Goal: Answer question/provide support: Share knowledge or assist other users

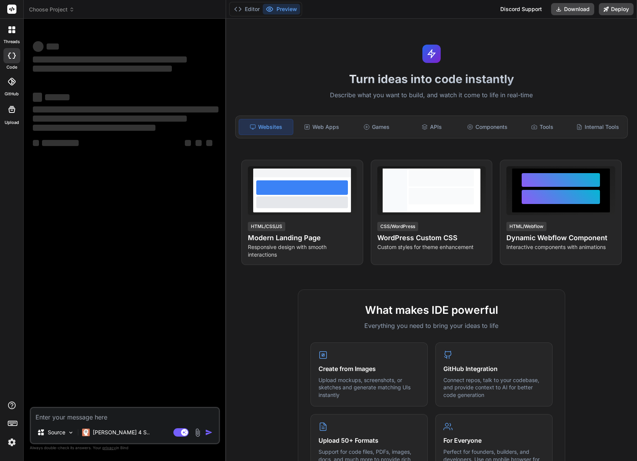
click at [10, 447] on img at bounding box center [11, 442] width 13 height 13
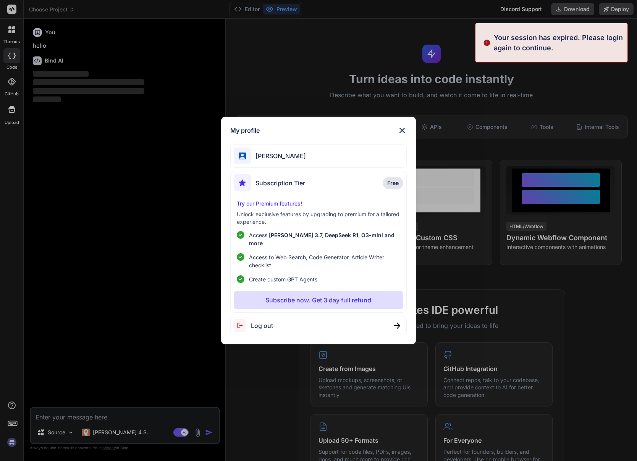
type textarea "x"
click at [277, 156] on span "Jurgen Wentzel" at bounding box center [278, 156] width 55 height 9
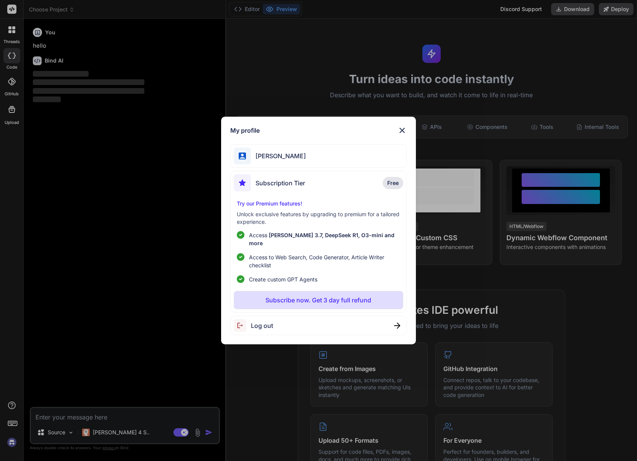
click at [403, 131] on img at bounding box center [401, 130] width 9 height 9
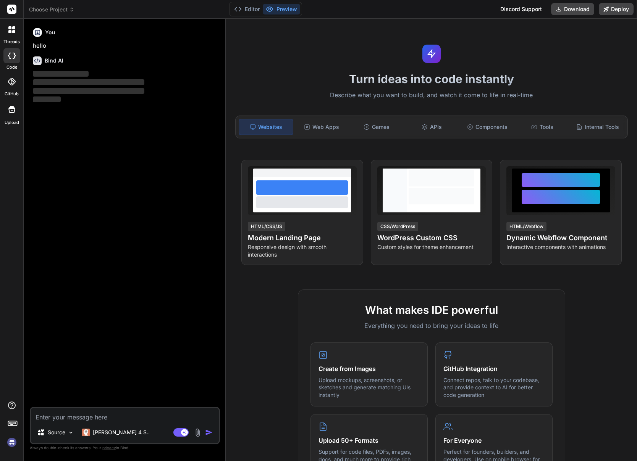
click at [50, 418] on textarea at bounding box center [125, 415] width 188 height 14
type textarea "i"
type textarea "x"
type textarea "ik"
type textarea "x"
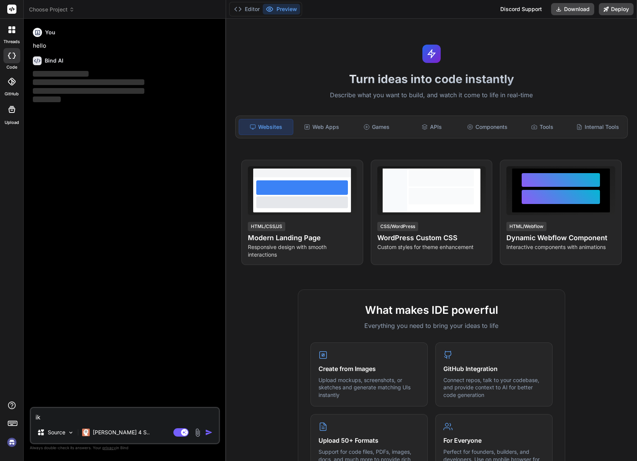
type textarea "ik"
type textarea "x"
type textarea "ik h"
type textarea "x"
type textarea "ik he"
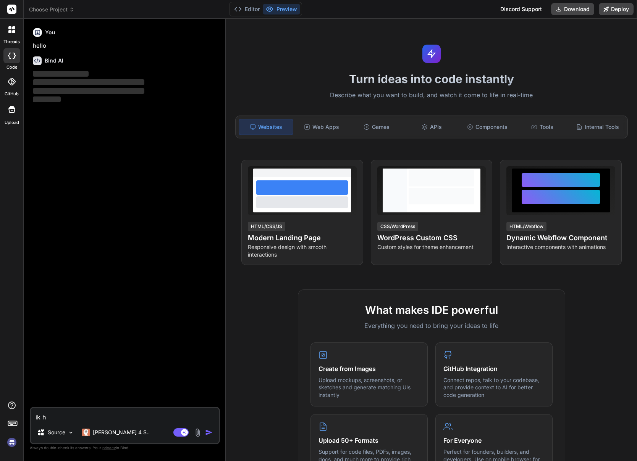
type textarea "x"
type textarea "ik heb"
type textarea "x"
type textarea "ik heb"
type textarea "x"
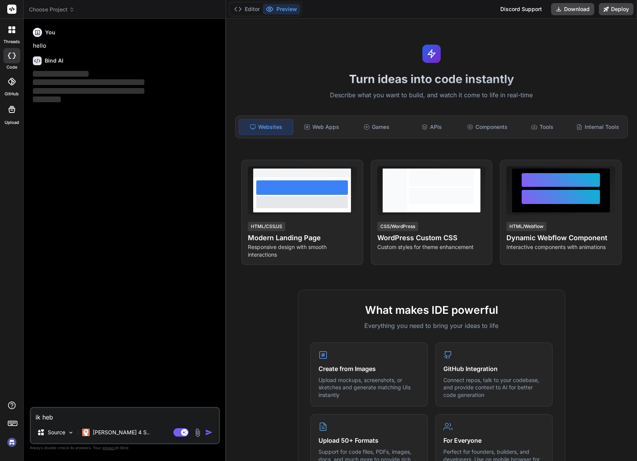
type textarea "ik heb d"
type textarea "x"
type textarea "ik heb di"
type textarea "x"
type textarea "ik heb dit"
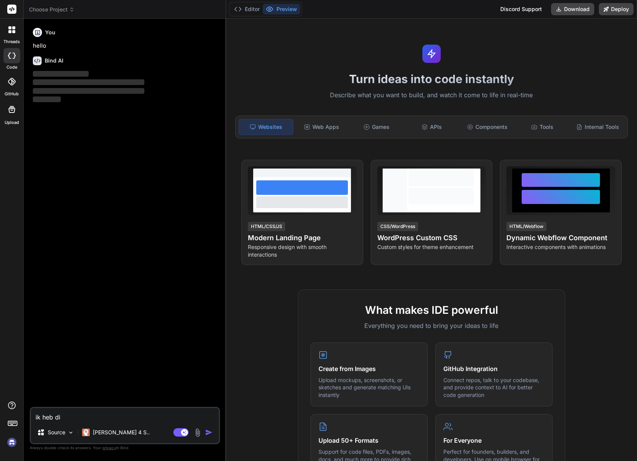
type textarea "x"
type textarea "ik heb dit"
type textarea "x"
type textarea "ik heb dit s"
type textarea "x"
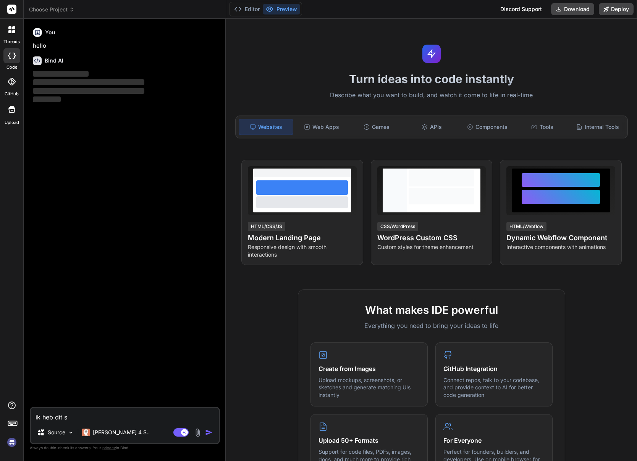
type textarea "ik heb dit sc"
type textarea "x"
type textarea "ik heb dit scr"
type textarea "x"
type textarea "ik heb dit scri"
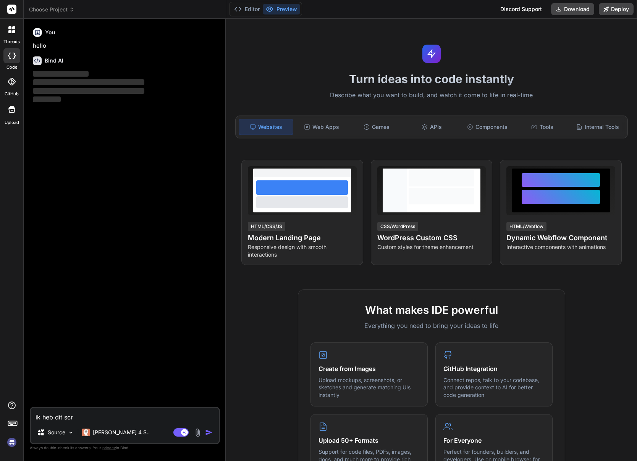
type textarea "x"
type textarea "ik heb dit scrip"
type textarea "x"
type textarea "ik heb dit script"
type textarea "x"
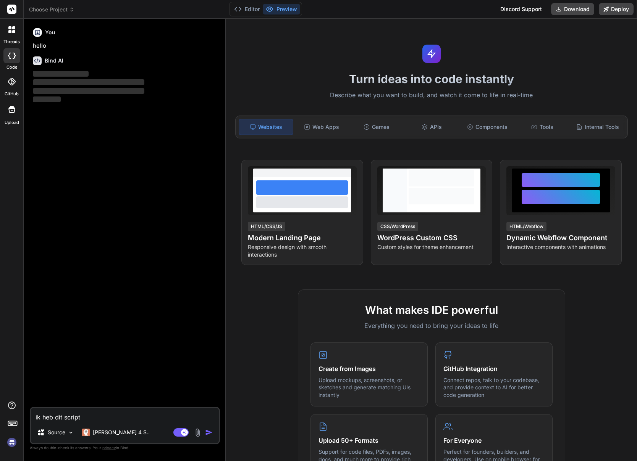
type textarea "ik heb dit script:"
type textarea "x"
type textarea "ik heb dit script:"
type textarea "x"
paste textarea "<script> document.addEventListener('DOMContentLoaded', () => { const popup = do…"
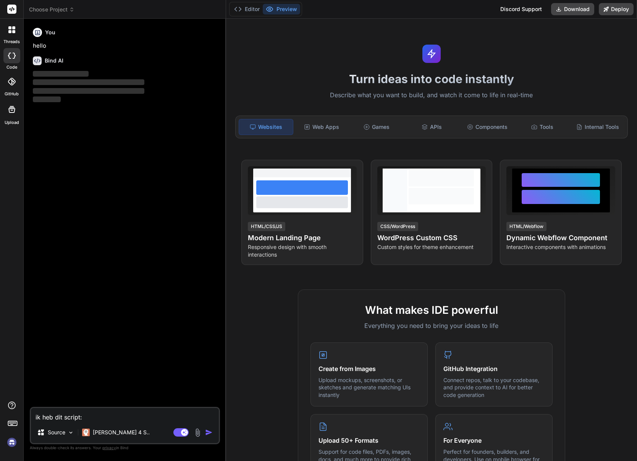
type textarea "ik heb dit script: <script> document.addEventListener('DOMContentLoaded', () =>…"
type textarea "x"
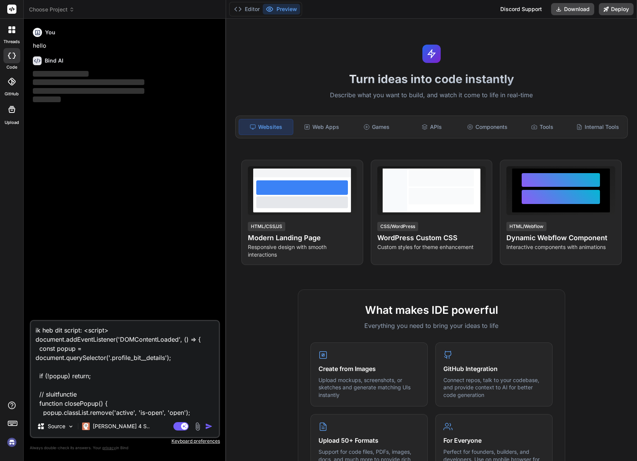
scroll to position [101, 0]
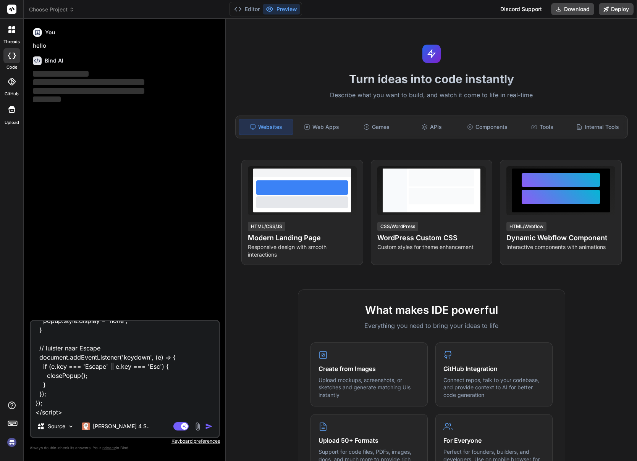
type textarea "ik heb dit script: <script> document.addEventListener('DOMContentLoaded', () =>…"
type textarea "x"
type textarea "ik heb dit script: <script> document.addEventListener('DOMContentLoaded', () =>…"
type textarea "x"
type textarea "ik heb dit script: <script> document.addEventListener('DOMContentLoaded', () =>…"
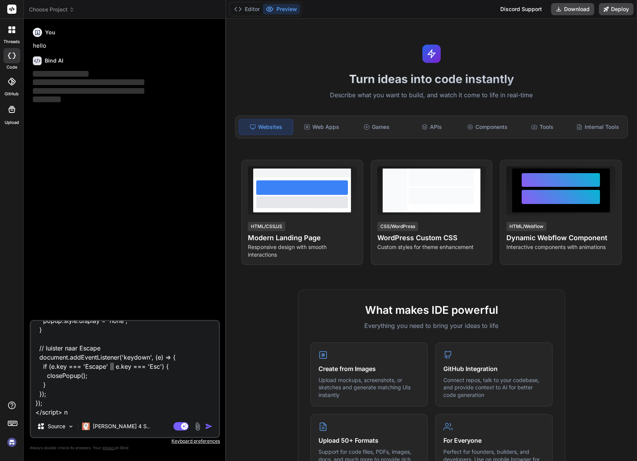
type textarea "x"
type textarea "ik heb dit script: <script> document.addEventListener('DOMContentLoaded', () =>…"
type textarea "x"
type textarea "ik heb dit script: <script> document.addEventListener('DOMContentLoaded', () =>…"
type textarea "x"
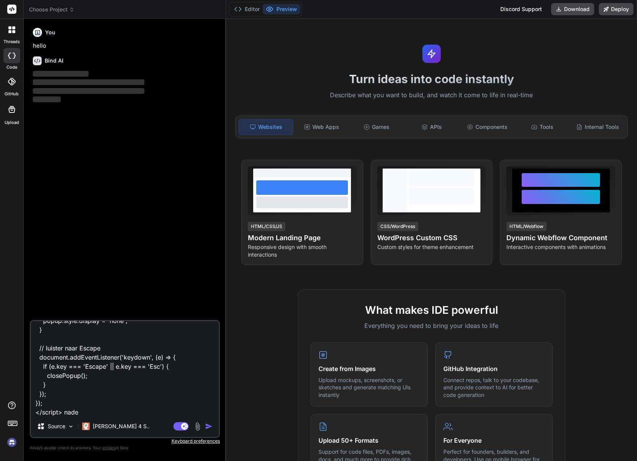
type textarea "ik heb dit script: <script> document.addEventListener('DOMContentLoaded', () =>…"
type textarea "x"
type textarea "ik heb dit script: <script> document.addEventListener('DOMContentLoaded', () =>…"
type textarea "x"
type textarea "ik heb dit script: <script> document.addEventListener('DOMContentLoaded', () =>…"
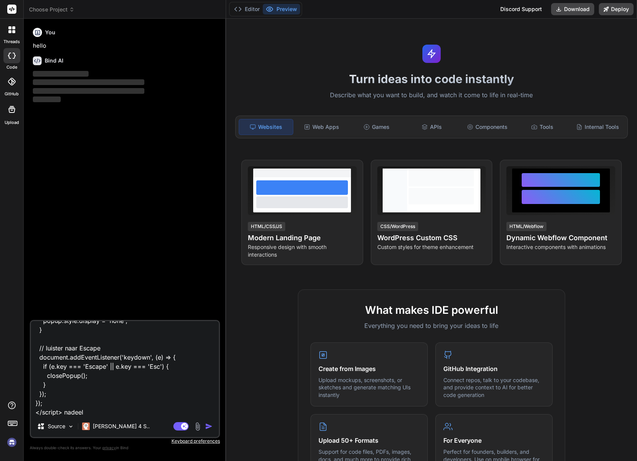
type textarea "x"
type textarea "ik heb dit script: <script> document.addEventListener('DOMContentLoaded', () =>…"
type textarea "x"
type textarea "ik heb dit script: <script> document.addEventListener('DOMContentLoaded', () =>…"
type textarea "x"
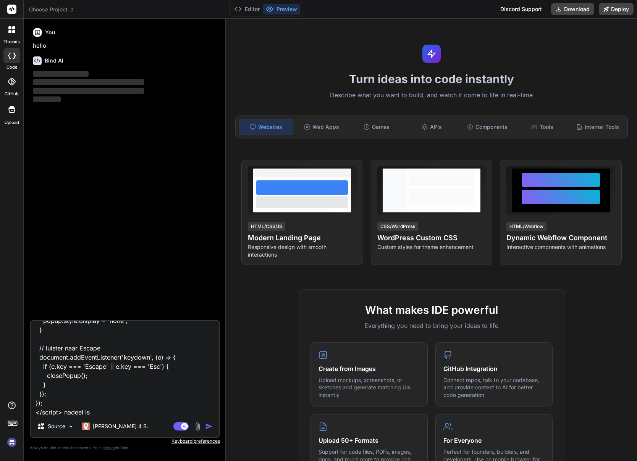
type textarea "ik heb dit script: <script> document.addEventListener('DOMContentLoaded', () =>…"
type textarea "x"
type textarea "ik heb dit script: <script> document.addEventListener('DOMContentLoaded', () =>…"
type textarea "x"
type textarea "ik heb dit script: <script> document.addEventListener('DOMContentLoaded', () =>…"
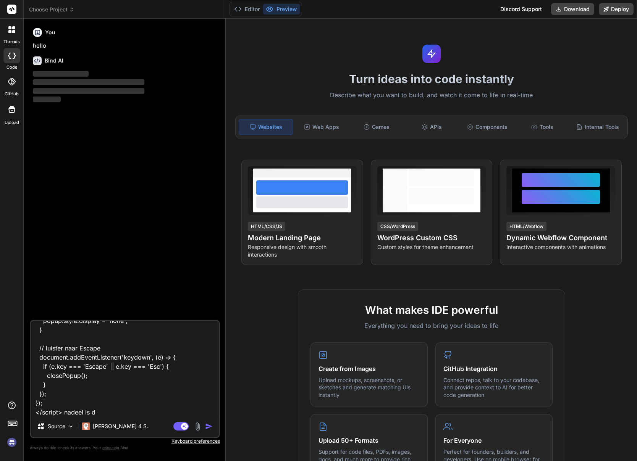
type textarea "x"
type textarea "ik heb dit script: <script> document.addEventListener('DOMContentLoaded', () =>…"
type textarea "x"
type textarea "ik heb dit script: <script> document.addEventListener('DOMContentLoaded', () =>…"
type textarea "x"
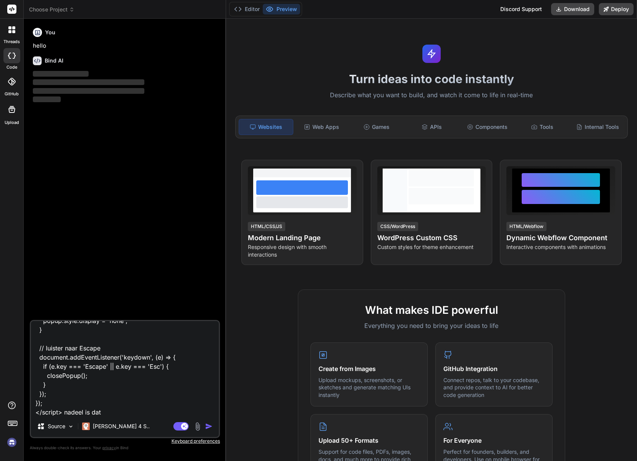
type textarea "ik heb dit script: <script> document.addEventListener('DOMContentLoaded', () =>…"
type textarea "x"
type textarea "ik heb dit script: <script> document.addEventListener('DOMContentLoaded', () =>…"
type textarea "x"
type textarea "ik heb dit script: <script> document.addEventListener('DOMContentLoaded', () =>…"
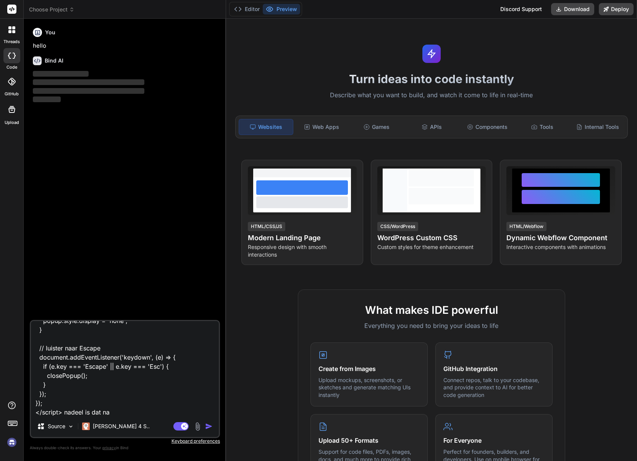
type textarea "x"
type textarea "ik heb dit script: <script> document.addEventListener('DOMContentLoaded', () =>…"
type textarea "x"
type textarea "ik heb dit script: <script> document.addEventListener('DOMContentLoaded', () =>…"
type textarea "x"
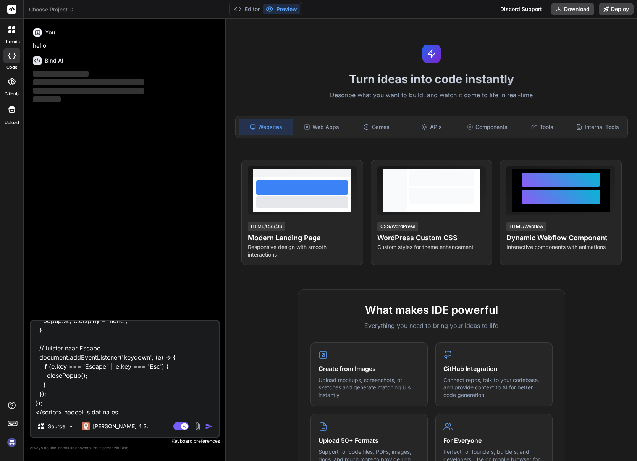
type textarea "ik heb dit script: <script> document.addEventListener('DOMContentLoaded', () =>…"
type textarea "x"
type textarea "ik heb dit script: <script> document.addEventListener('DOMContentLoaded', () =>…"
type textarea "x"
type textarea "ik heb dit script: <script> document.addEventListener('DOMContentLoaded', () =>…"
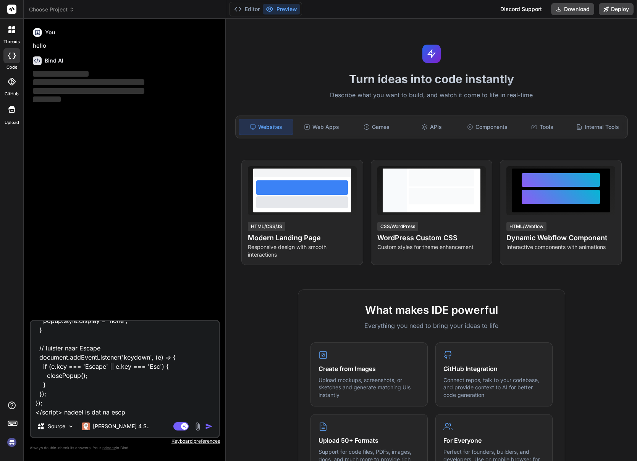
type textarea "x"
type textarea "ik heb dit script: <script> document.addEventListener('DOMContentLoaded', () =>…"
type textarea "x"
type textarea "ik heb dit script: <script> document.addEventListener('DOMContentLoaded', () =>…"
type textarea "x"
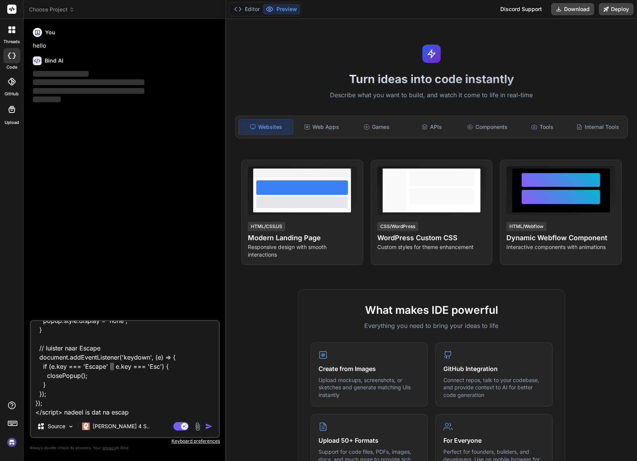
type textarea "ik heb dit script: <script> document.addEventListener('DOMContentLoaded', () =>…"
type textarea "x"
type textarea "ik heb dit script: <script> document.addEventListener('DOMContentLoaded', () =>…"
type textarea "x"
type textarea "ik heb dit script: <script> document.addEventListener('DOMContentLoaded', () =>…"
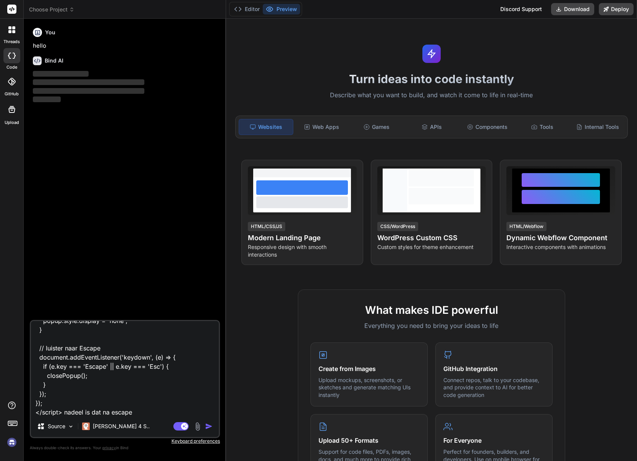
type textarea "x"
type textarea "ik heb dit script: <script> document.addEventListener('DOMContentLoaded', () =>…"
type textarea "x"
type textarea "ik heb dit script: <script> document.addEventListener('DOMContentLoaded', () =>…"
type textarea "x"
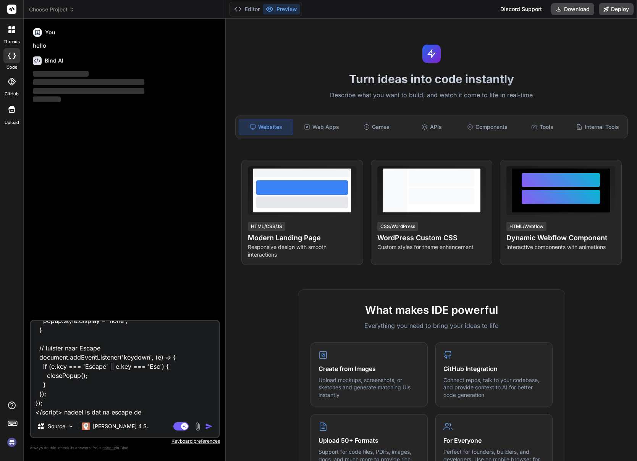
type textarea "ik heb dit script: <script> document.addEventListener('DOMContentLoaded', () =>…"
type textarea "x"
type textarea "ik heb dit script: <script> document.addEventListener('DOMContentLoaded', () =>…"
type textarea "x"
type textarea "ik heb dit script: <script> document.addEventListener('DOMContentLoaded', () =>…"
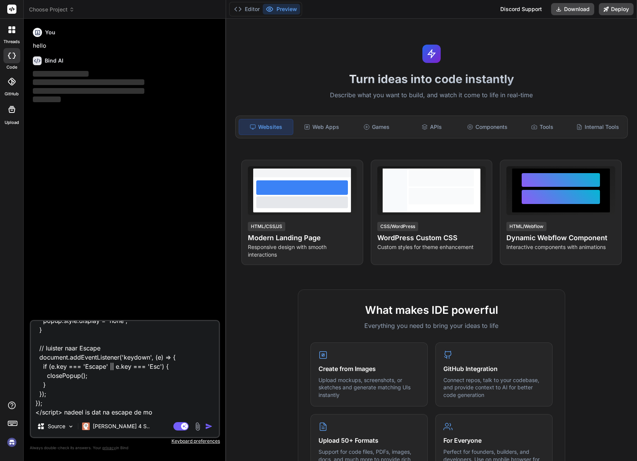
type textarea "x"
type textarea "ik heb dit script: <script> document.addEventListener('DOMContentLoaded', () =>…"
type textarea "x"
type textarea "ik heb dit script: <script> document.addEventListener('DOMContentLoaded', () =>…"
type textarea "x"
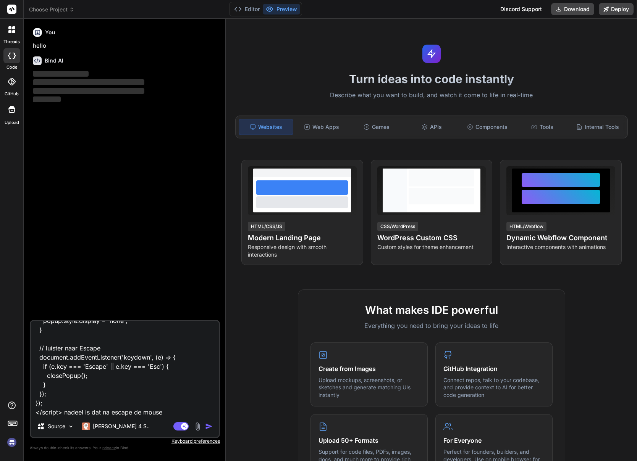
type textarea "ik heb dit script: <script> document.addEventListener('DOMContentLoaded', () =>…"
type textarea "x"
type textarea "ik heb dit script: <script> document.addEventListener('DOMContentLoaded', () =>…"
type textarea "x"
type textarea "ik heb dit script: <script> document.addEventListener('DOMContentLoaded', () =>…"
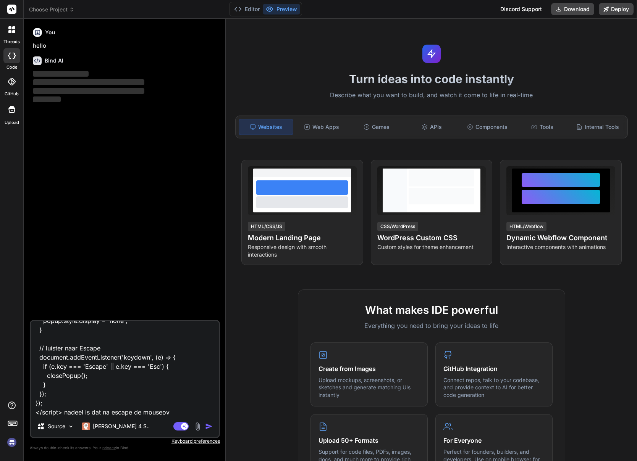
type textarea "x"
type textarea "ik heb dit script: <script> document.addEventListener('DOMContentLoaded', () =>…"
type textarea "x"
type textarea "ik heb dit script: <script> document.addEventListener('DOMContentLoaded', () =>…"
type textarea "x"
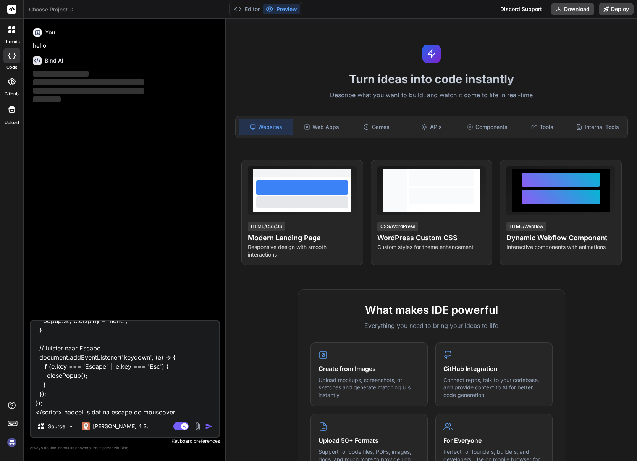
type textarea "ik heb dit script: <script> document.addEventListener('DOMContentLoaded', () =>…"
type textarea "x"
type textarea "ik heb dit script: <script> document.addEventListener('DOMContentLoaded', () =>…"
type textarea "x"
type textarea "ik heb dit script: <script> document.addEventListener('DOMContentLoaded', () =>…"
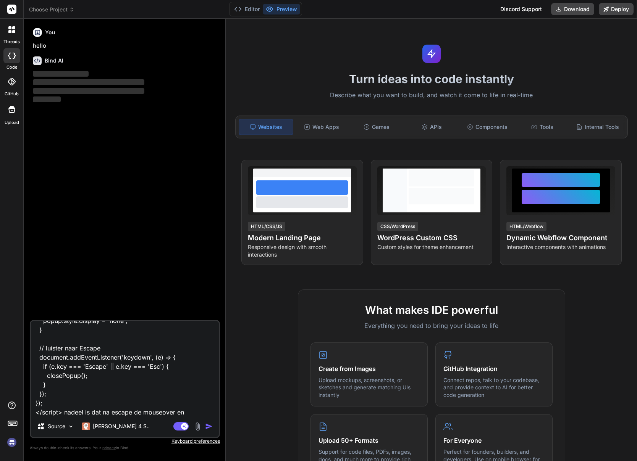
type textarea "x"
type textarea "ik heb dit script: <script> document.addEventListener('DOMContentLoaded', () =>…"
type textarea "x"
type textarea "ik heb dit script: <script> document.addEventListener('DOMContentLoaded', () =>…"
type textarea "x"
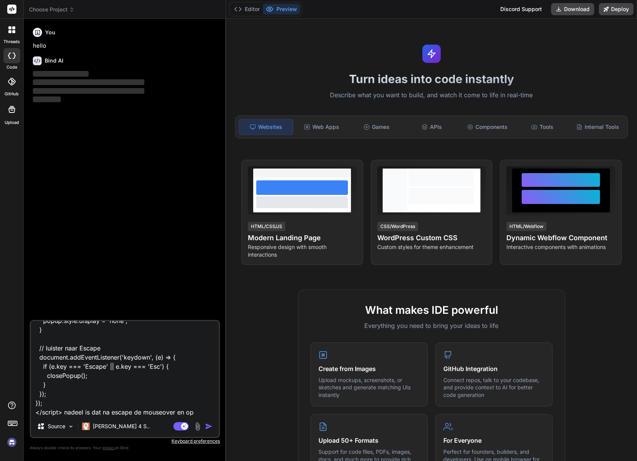
type textarea "ik heb dit script: <script> document.addEventListener('DOMContentLoaded', () =>…"
type textarea "x"
type textarea "ik heb dit script: <script> document.addEventListener('DOMContentLoaded', () =>…"
type textarea "x"
type textarea "ik heb dit script: <script> document.addEventListener('DOMContentLoaded', () =>…"
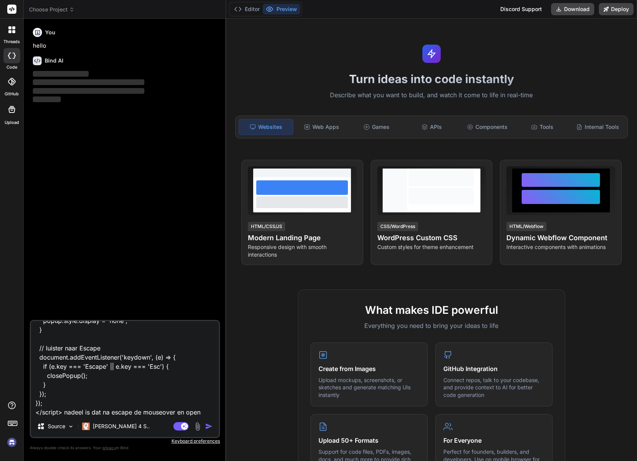
type textarea "x"
type textarea "ik heb dit script: <script> document.addEventListener('DOMContentLoaded', () =>…"
type textarea "x"
type textarea "ik heb dit script: <script> document.addEventListener('DOMContentLoaded', () =>…"
type textarea "x"
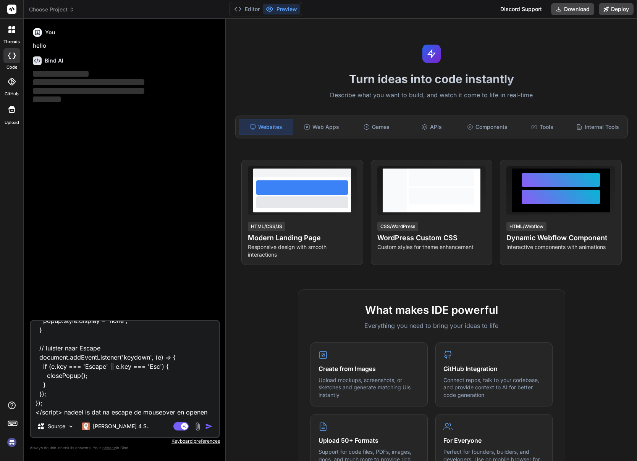
type textarea "ik heb dit script: <script> document.addEventListener('DOMContentLoaded', () =>…"
type textarea "x"
type textarea "ik heb dit script: <script> document.addEventListener('DOMContentLoaded', () =>…"
type textarea "x"
type textarea "ik heb dit script: <script> document.addEventListener('DOMContentLoaded', () =>…"
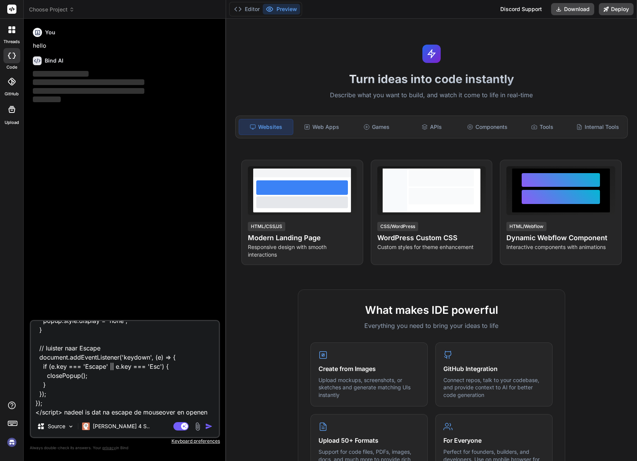
type textarea "x"
type textarea "ik heb dit script: <script> document.addEventListener('DOMContentLoaded', () =>…"
type textarea "x"
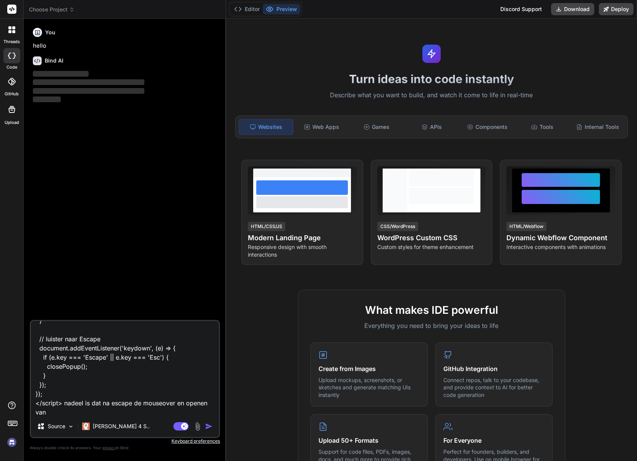
type textarea "ik heb dit script: <script> document.addEventListener('DOMContentLoaded', () =>…"
type textarea "x"
type textarea "ik heb dit script: <script> document.addEventListener('DOMContentLoaded', () =>…"
type textarea "x"
type textarea "ik heb dit script: <script> document.addEventListener('DOMContentLoaded', () =>…"
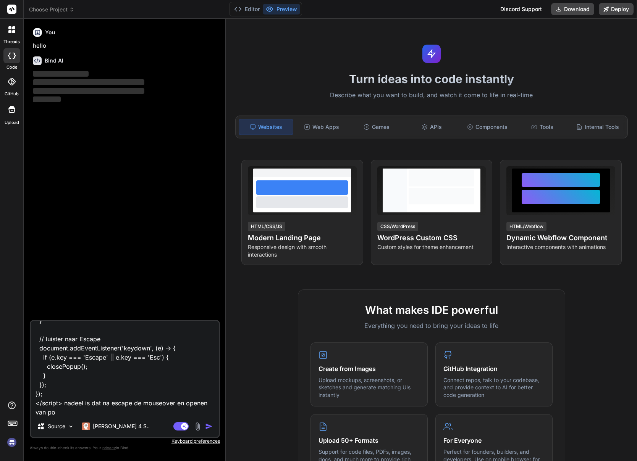
type textarea "x"
type textarea "ik heb dit script: <script> document.addEventListener('DOMContentLoaded', () =>…"
type textarea "x"
type textarea "ik heb dit script: <script> document.addEventListener('DOMContentLoaded', () =>…"
type textarea "x"
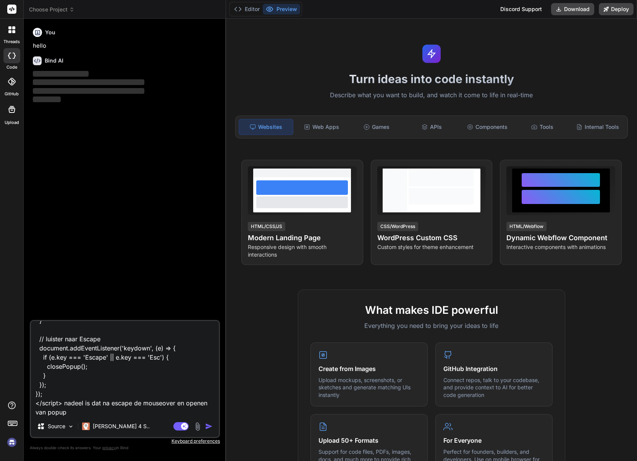
type textarea "ik heb dit script: <script> document.addEventListener('DOMContentLoaded', () =>…"
type textarea "x"
type textarea "ik heb dit script: <script> document.addEventListener('DOMContentLoaded', () =>…"
type textarea "x"
type textarea "ik heb dit script: <script> document.addEventListener('DOMContentLoaded', () =>…"
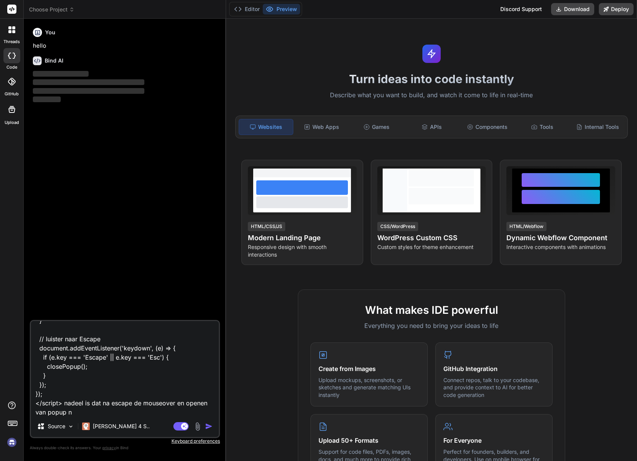
type textarea "x"
type textarea "ik heb dit script: <script> document.addEventListener('DOMContentLoaded', () =>…"
type textarea "x"
type textarea "ik heb dit script: <script> document.addEventListener('DOMContentLoaded', () =>…"
type textarea "x"
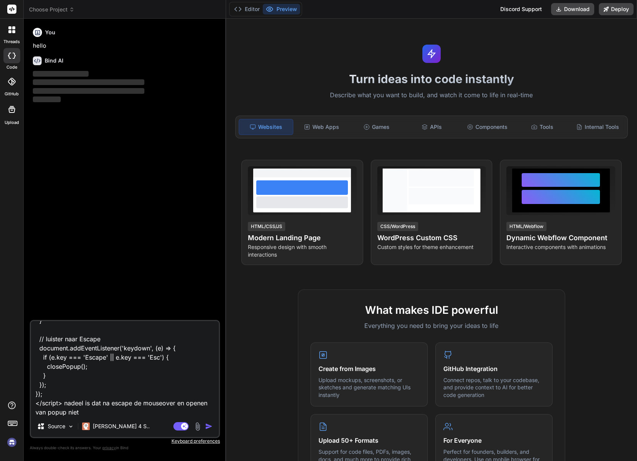
type textarea "ik heb dit script: <script> document.addEventListener('DOMContentLoaded', () =>…"
type textarea "x"
type textarea "ik heb dit script: <script> document.addEventListener('DOMContentLoaded', () =>…"
type textarea "x"
type textarea "ik heb dit script: <script> document.addEventListener('DOMContentLoaded', () =>…"
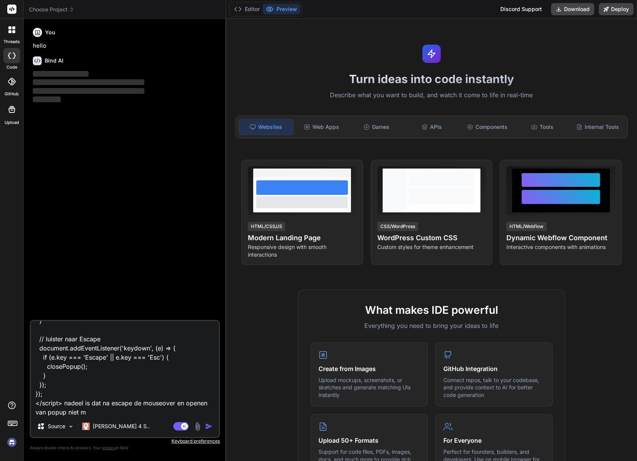
type textarea "x"
type textarea "ik heb dit script: <script> document.addEventListener('DOMContentLoaded', () =>…"
type textarea "x"
type textarea "ik heb dit script: <script> document.addEventListener('DOMContentLoaded', () =>…"
type textarea "x"
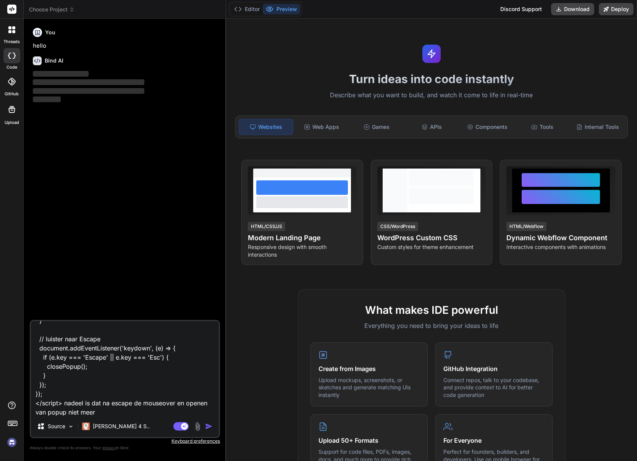
type textarea "ik heb dit script: <script> document.addEventListener('DOMContentLoaded', () =>…"
type textarea "x"
type textarea "ik heb dit script: <script> document.addEventListener('DOMContentLoaded', () =>…"
type textarea "x"
type textarea "ik heb dit script: <script> document.addEventListener('DOMContentLoaded', () =>…"
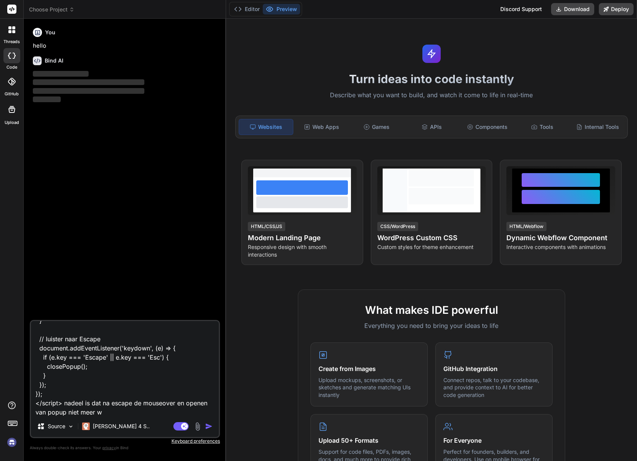
type textarea "x"
type textarea "ik heb dit script: <script> document.addEventListener('DOMContentLoaded', () =>…"
type textarea "x"
type textarea "ik heb dit script: <script> document.addEventListener('DOMContentLoaded', () =>…"
type textarea "x"
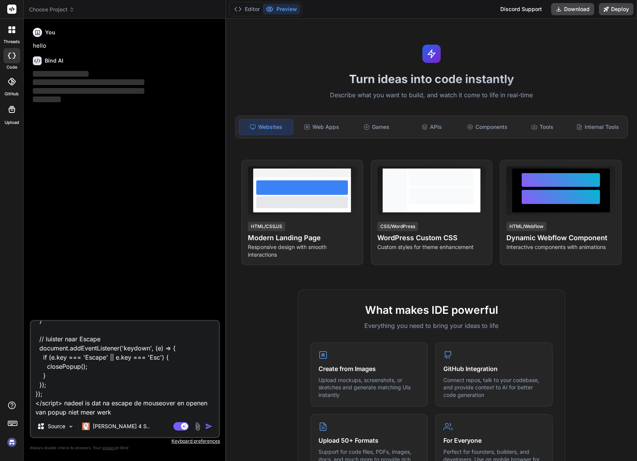
type textarea "ik heb dit script: <script> document.addEventListener('DOMContentLoaded', () =>…"
type textarea "x"
type textarea "ik heb dit script: <script> document.addEventListener('DOMContentLoaded', () =>…"
type textarea "x"
type textarea "ik heb dit script: <script> document.addEventListener('DOMContentLoaded', () =>…"
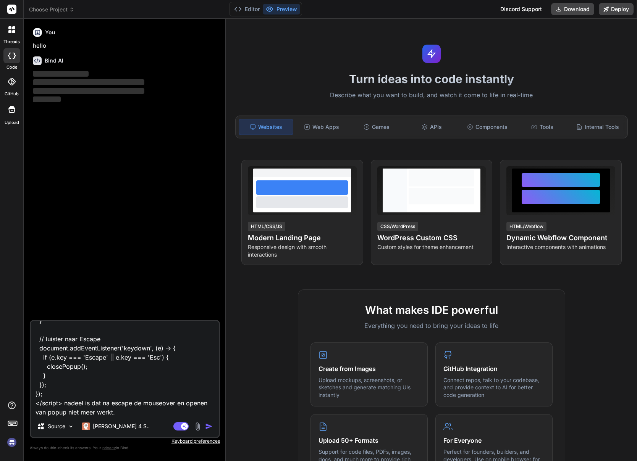
type textarea "x"
type textarea "ik heb dit script: <script> document.addEventListener('DOMContentLoaded', () =>…"
type textarea "x"
type textarea "ik heb dit script: <script> document.addEventListener('DOMContentLoaded', () =>…"
type textarea "x"
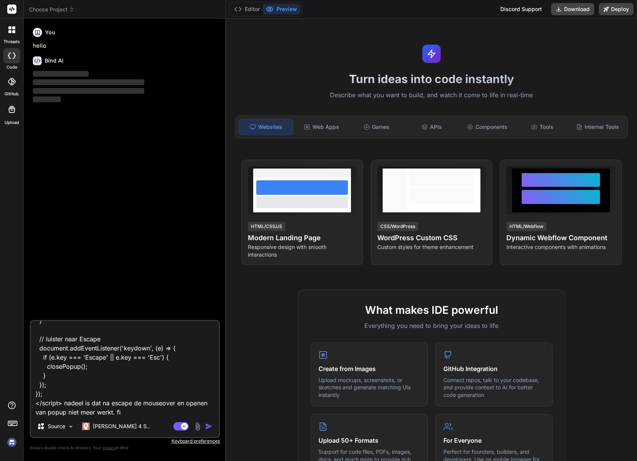
type textarea "ik heb dit script: <script> document.addEventListener('DOMContentLoaded', () =>…"
click at [208, 426] on img "button" at bounding box center [209, 427] width 8 height 8
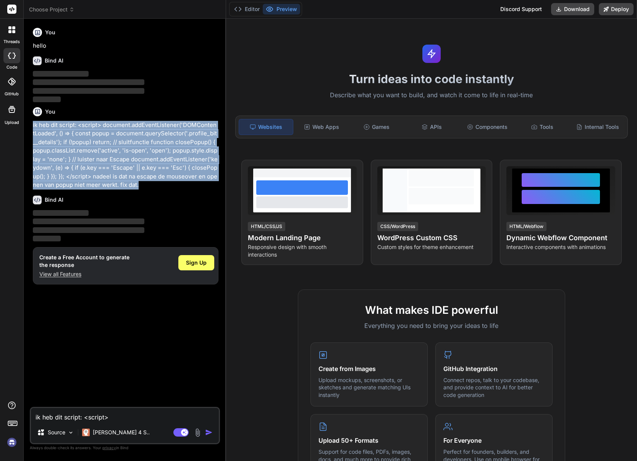
drag, startPoint x: 93, startPoint y: 168, endPoint x: 29, endPoint y: 124, distance: 77.3
click at [29, 124] on div "Bind AI Web Search Created with Pixso. Code Generator You hello Bind AI ‌ ‌ ‌ ‌…" at bounding box center [125, 240] width 202 height 442
copy p "ik heb dit script: <script> document.addEventListener('DOMContentLoaded', () =>…"
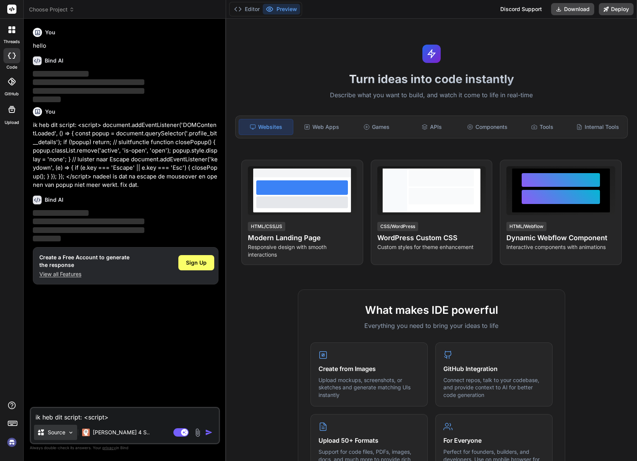
click at [55, 430] on p "Source" at bounding box center [57, 433] width 18 height 8
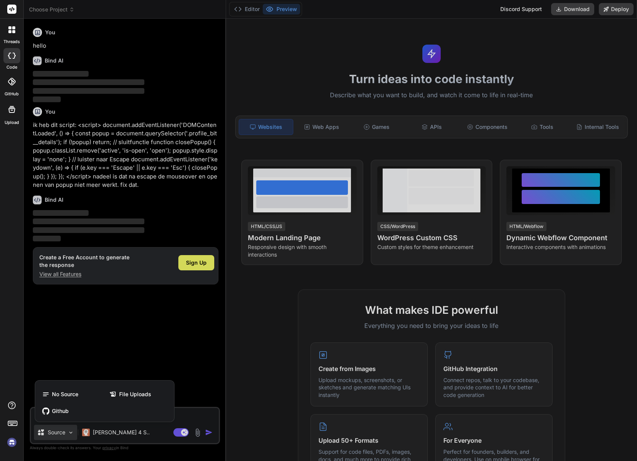
click at [56, 430] on div at bounding box center [318, 230] width 637 height 461
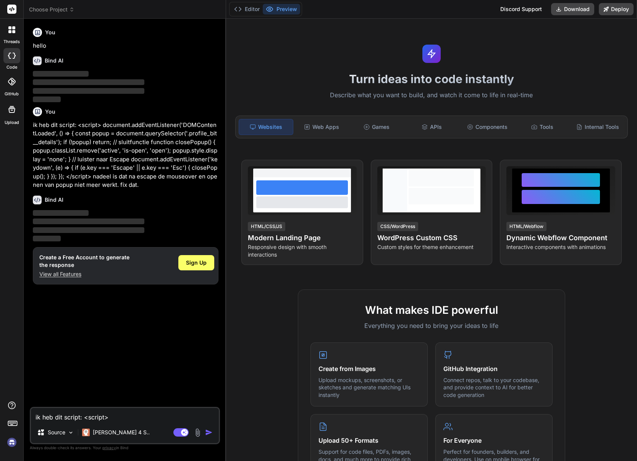
click at [11, 443] on img at bounding box center [11, 442] width 13 height 13
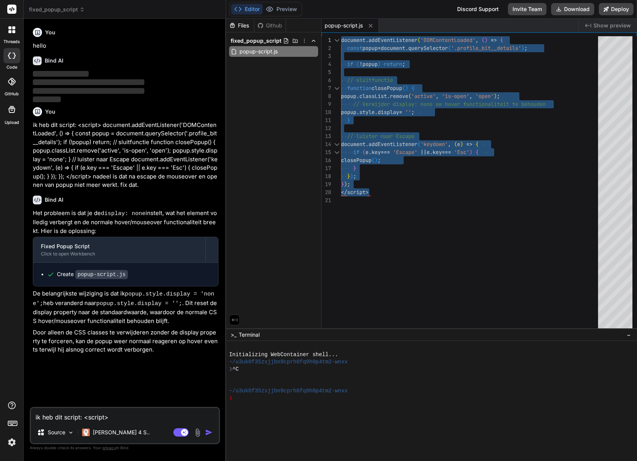
drag, startPoint x: 405, startPoint y: 191, endPoint x: 333, endPoint y: 16, distance: 188.9
click at [341, 36] on div "document . addEventListener ( 'DOMContentLoaded' , ( ) => { const popup = docum…" at bounding box center [471, 184] width 261 height 296
click at [422, 199] on div "document . addEventListener ( 'DOMContentLoaded' , ( ) => { const popup = docum…" at bounding box center [471, 184] width 261 height 296
drag, startPoint x: 364, startPoint y: 187, endPoint x: 318, endPoint y: 9, distance: 183.7
click at [341, 36] on div "document . addEventListener ( 'DOMContentLoaded' , ( ) => { const popup = docum…" at bounding box center [471, 184] width 261 height 296
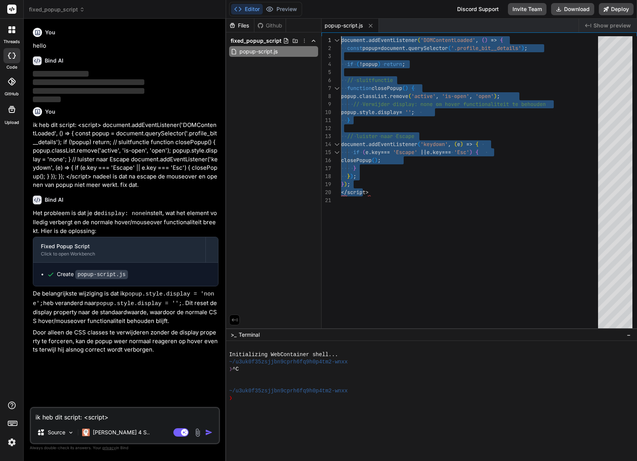
click at [92, 420] on textarea "ik heb dit script: <script> document.addEventListener('DOMContentLoaded', () =>…" at bounding box center [125, 415] width 188 height 14
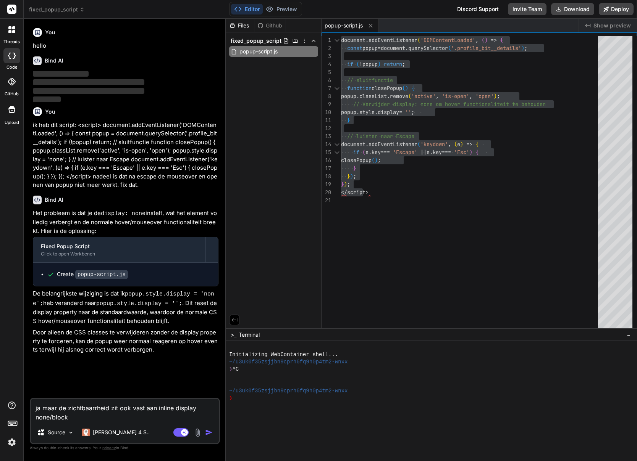
click at [206, 433] on img "button" at bounding box center [209, 433] width 8 height 8
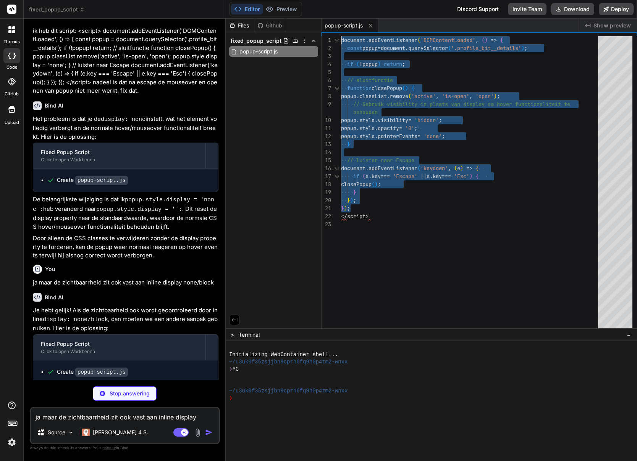
drag, startPoint x: 366, startPoint y: 208, endPoint x: 311, endPoint y: 22, distance: 193.9
click at [341, 36] on div "document . addEventListener ( 'DOMContentLoaded' , ( ) => { const popup = docum…" at bounding box center [471, 184] width 261 height 296
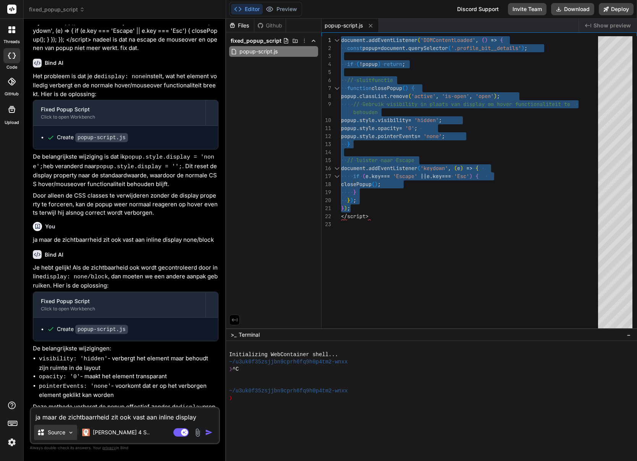
scroll to position [154, 0]
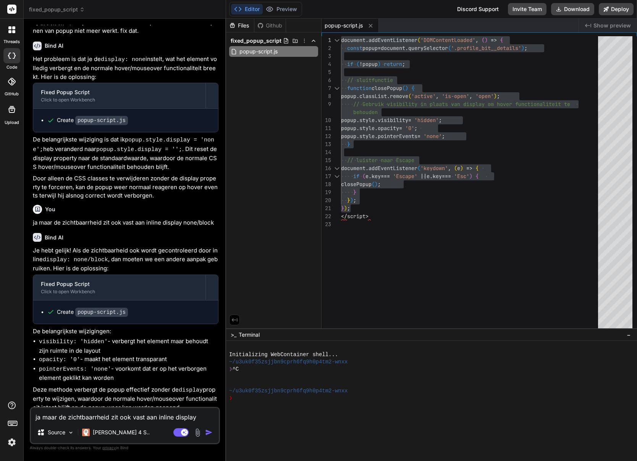
click at [74, 419] on textarea "ja maar de zichtbaarrheid zit ook vast aan inline display none/block" at bounding box center [125, 415] width 188 height 14
click at [210, 432] on img "button" at bounding box center [209, 433] width 8 height 8
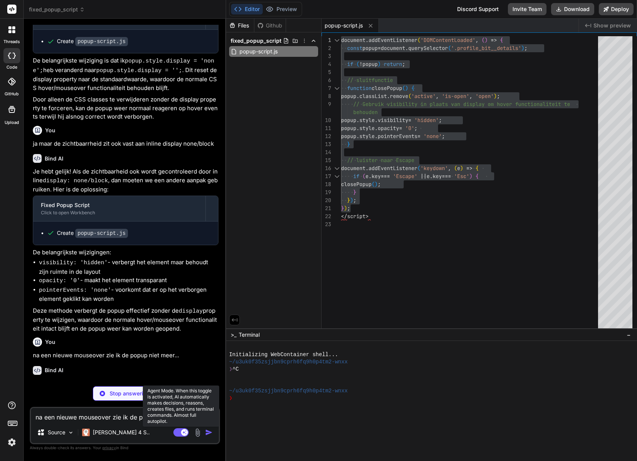
scroll to position [233, 0]
click at [180, 432] on rect at bounding box center [180, 433] width 15 height 8
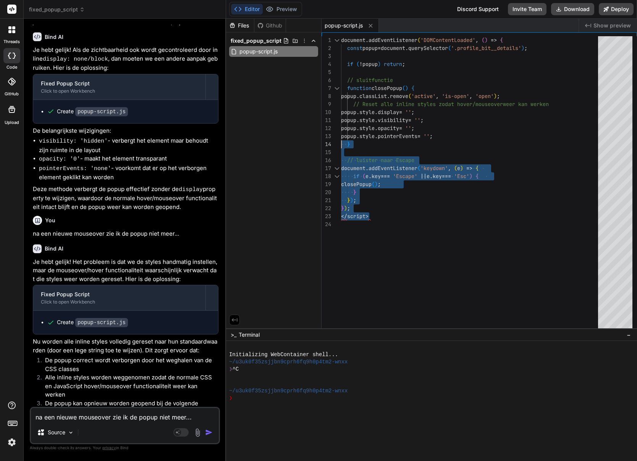
scroll to position [0, 0]
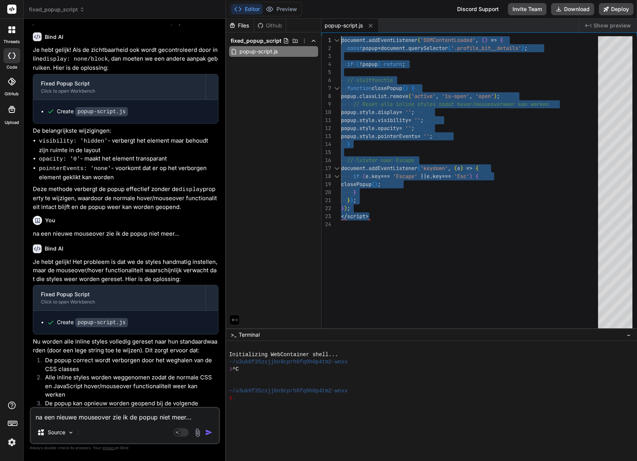
drag, startPoint x: 386, startPoint y: 215, endPoint x: 322, endPoint y: -10, distance: 233.5
click at [341, 36] on div "document . addEventListener ( 'DOMContentLoaded' , ( ) => { const popup = docum…" at bounding box center [471, 184] width 261 height 296
drag, startPoint x: 130, startPoint y: 429, endPoint x: 127, endPoint y: 425, distance: 4.1
click at [129, 429] on div "Source" at bounding box center [125, 434] width 188 height 18
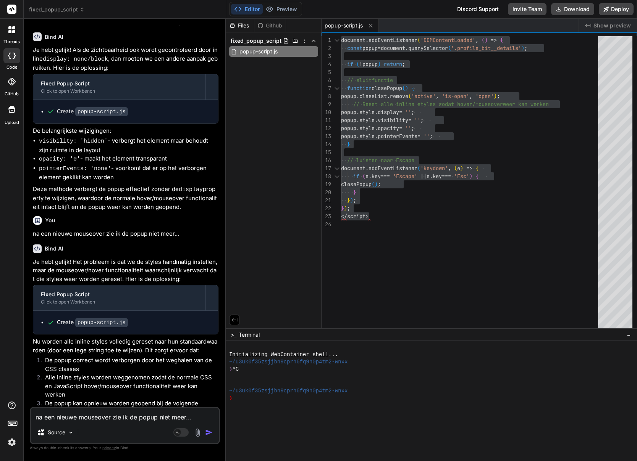
click at [126, 420] on textarea "na een nieuwe mouseover zie ik de popup niet meer..." at bounding box center [125, 415] width 188 height 14
paste textarea "style="display: none;""
paste textarea "<div class="profile_bit__details" style="display: none;">"
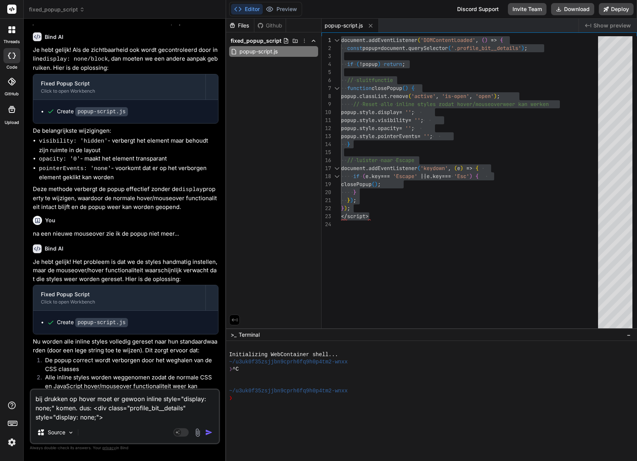
click at [206, 432] on img "button" at bounding box center [209, 433] width 8 height 8
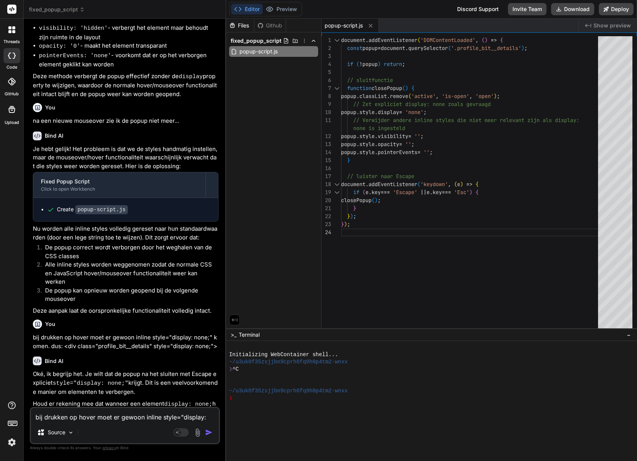
scroll to position [658, 0]
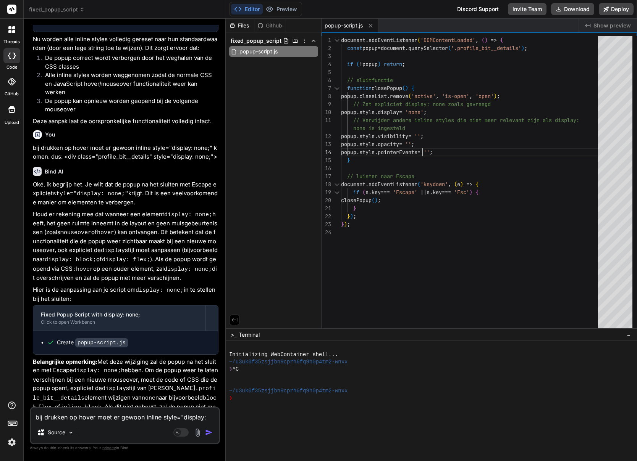
click at [421, 152] on div "document . addEventListener ( 'DOMContentLoaded' , ( ) => { const popup = docum…" at bounding box center [471, 184] width 261 height 296
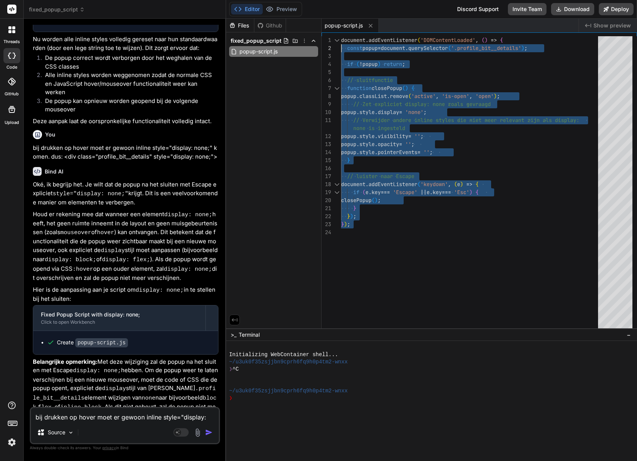
scroll to position [0, 0]
drag, startPoint x: 359, startPoint y: 228, endPoint x: 324, endPoint y: 4, distance: 226.3
click at [341, 36] on div "document . addEventListener ( 'DOMContentLoaded' , ( ) => { const popup = docum…" at bounding box center [471, 184] width 261 height 296
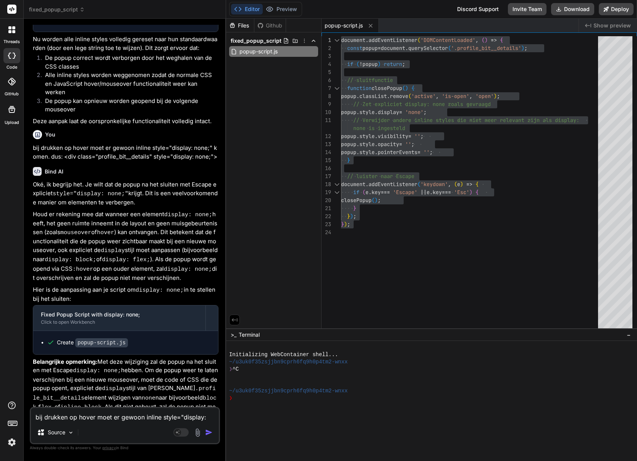
click at [75, 413] on textarea "bij drukken op hover moet er gewoon inline style="display: none;" komen. dus: <…" at bounding box center [125, 415] width 188 height 14
click at [67, 417] on textarea "bij drukken op hover moet er gewoon inline style="display: none;" komen. dus: <…" at bounding box center [125, 415] width 188 height 14
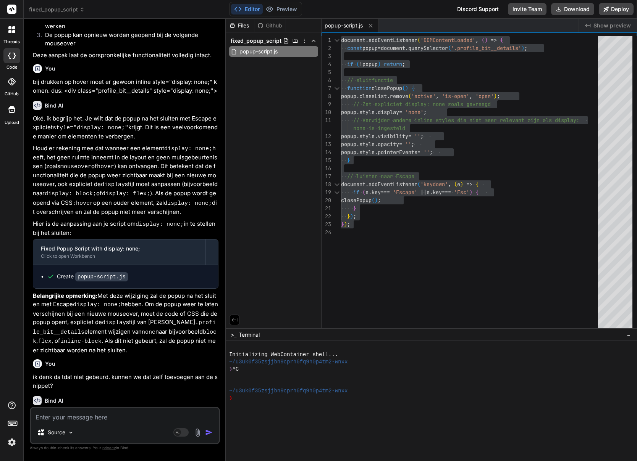
scroll to position [745, 0]
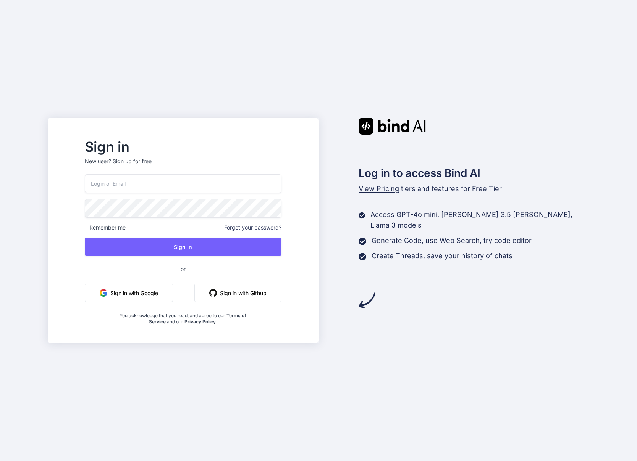
type input "[EMAIL_ADDRESS][DOMAIN_NAME]"
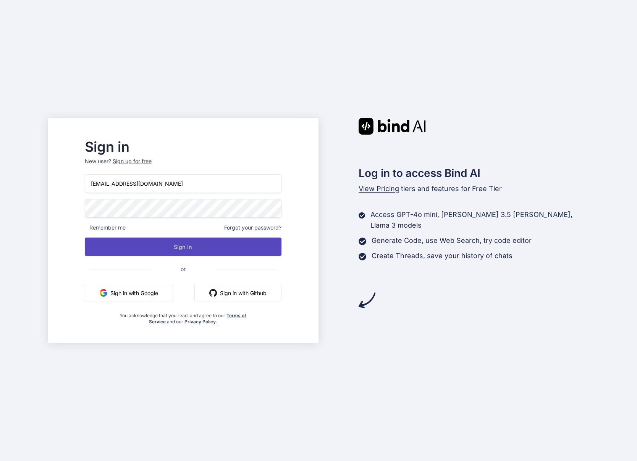
click at [205, 251] on button "Sign In" at bounding box center [183, 247] width 197 height 18
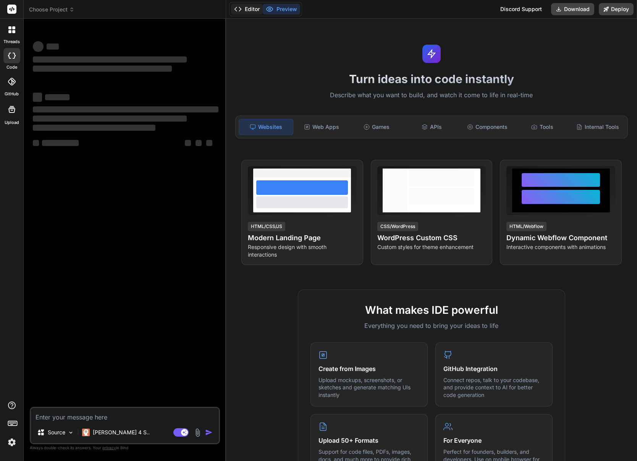
click at [255, 9] on button "Editor" at bounding box center [247, 9] width 32 height 11
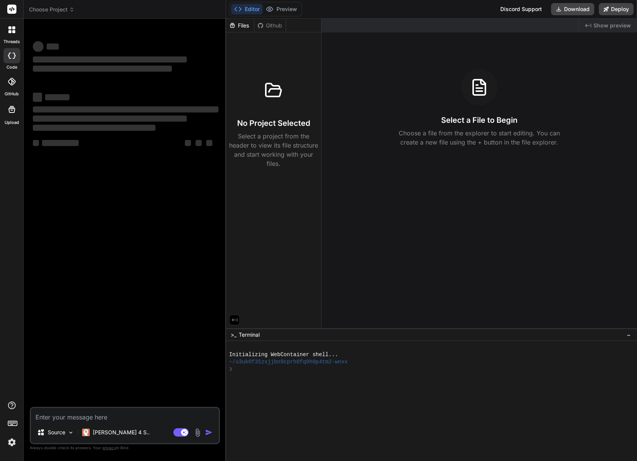
click at [11, 34] on div at bounding box center [12, 30] width 16 height 16
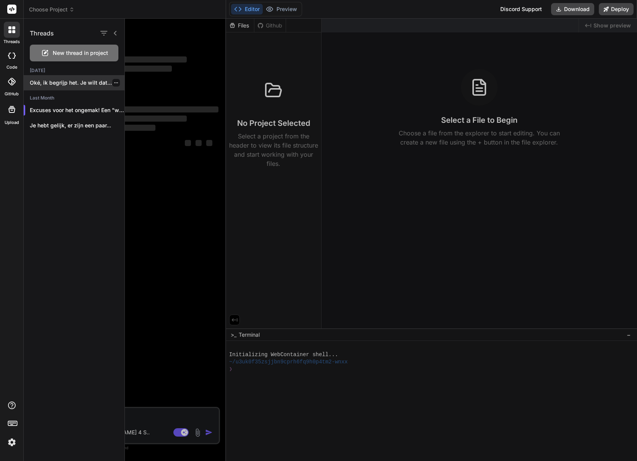
click at [90, 87] on div "Oké, ik begrijp het. Je wilt dat..." at bounding box center [74, 82] width 101 height 15
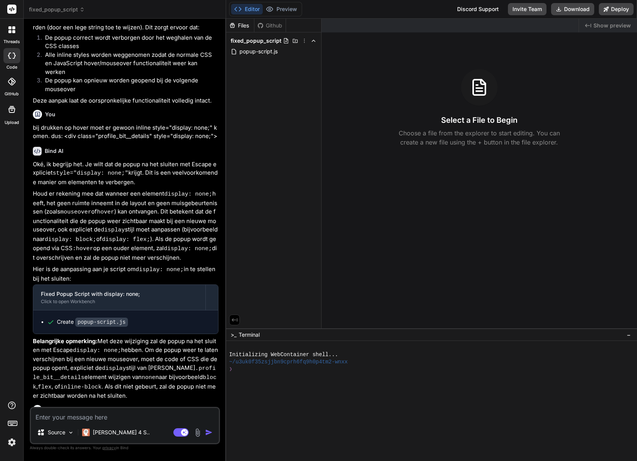
scroll to position [659, 0]
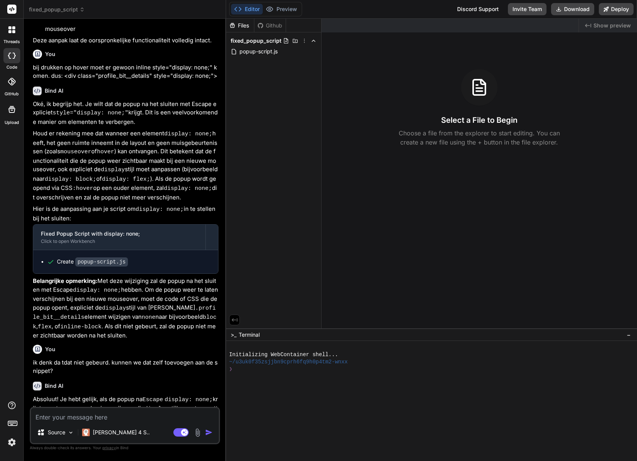
drag, startPoint x: 64, startPoint y: 350, endPoint x: 60, endPoint y: 353, distance: 5.1
click at [63, 359] on p "ik denk da tdat niet gebeurd. kunnen we dat zelf toevoegen aan de snippet?" at bounding box center [125, 367] width 185 height 17
drag, startPoint x: 61, startPoint y: 358, endPoint x: 33, endPoint y: 347, distance: 29.8
click at [33, 359] on p "ik denk da tdat niet gebeurd. kunnen we dat zelf toevoegen aan de snippet?" at bounding box center [125, 367] width 185 height 17
copy p "ik denk da tdat niet gebeurd. kunnen we dat zelf toevoegen aan de snippet?"
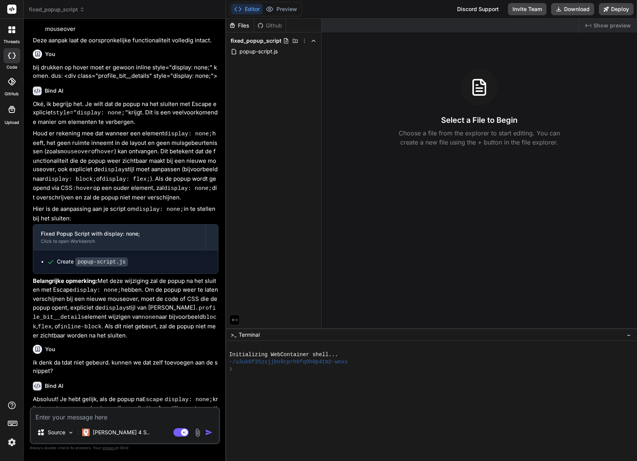
click at [64, 416] on textarea at bounding box center [125, 415] width 188 height 14
paste textarea "ik denk da tdat niet gebeurd. kunnen we dat zelf toevoegen aan de snippet?"
type textarea "x"
type textarea "ik denk da tdat niet gebeurd. kunnen we dat zelf toevoegen aan de snippet?"
click at [208, 433] on img "button" at bounding box center [209, 433] width 8 height 8
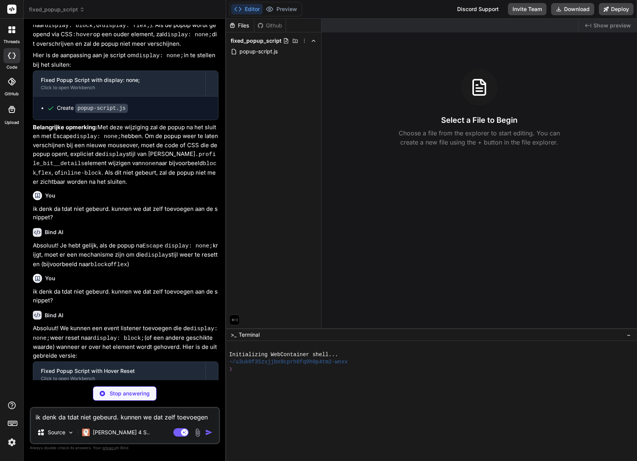
scroll to position [824, 0]
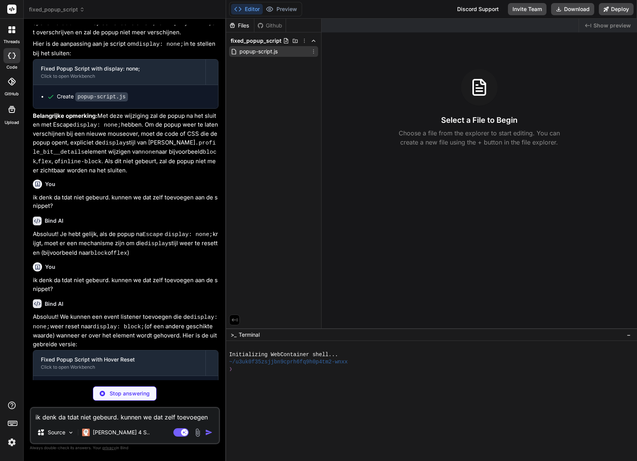
click at [270, 55] on span "popup-script.js" at bounding box center [259, 51] width 40 height 9
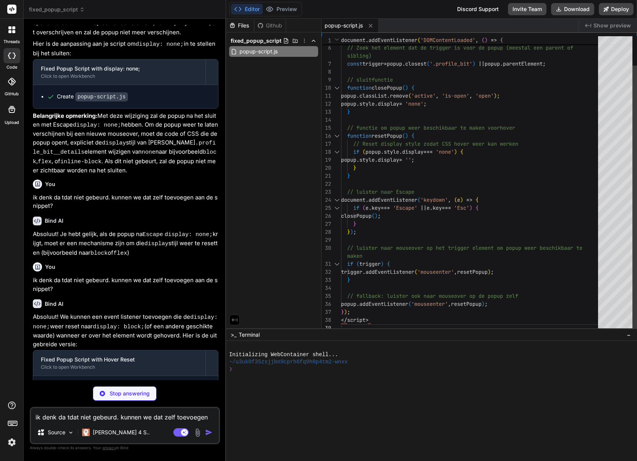
type textarea "x"
type textarea "} } // luister naar Escape document.addEventListener('keydown', (e) => { if (e.…"
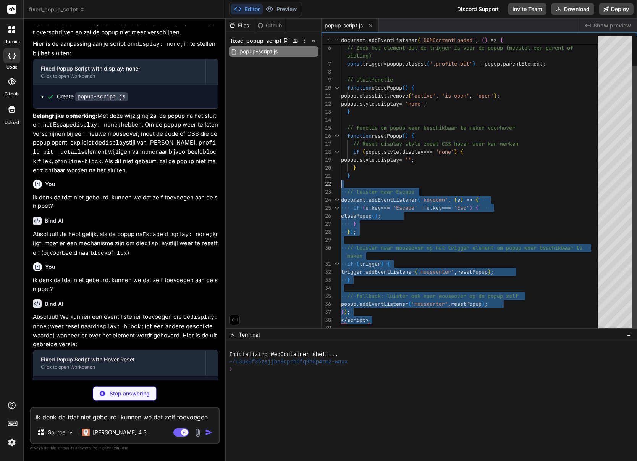
type textarea "x"
type textarea "function closePopup() { popup.classList.remove('active', 'is-open', 'open'); po…"
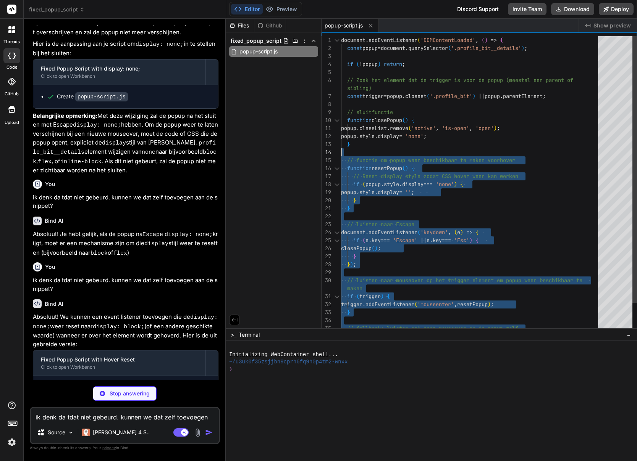
type textarea "x"
type textarea "document.addEventListener('DOMContentLoaded', () => { const popup = document.qu…"
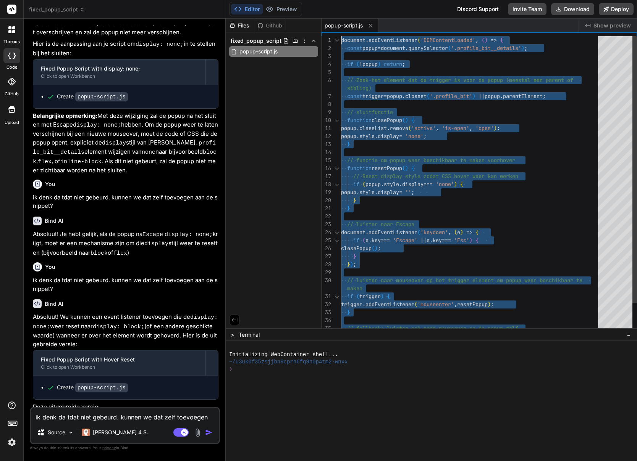
type textarea "x"
drag, startPoint x: 359, startPoint y: 304, endPoint x: 341, endPoint y: 38, distance: 266.6
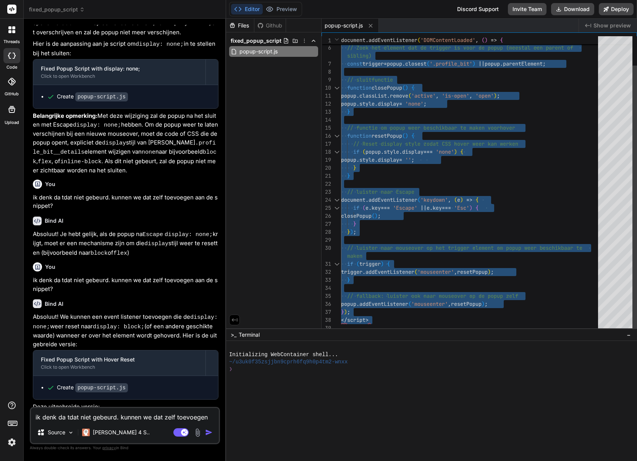
type textarea "// luister naar mouseover op het trigger element om popup weer beschikbaar te m…"
click at [420, 261] on div "// Zoek het element dat de trigger is voor de popu p (meestal een parent of con…" at bounding box center [471, 168] width 261 height 329
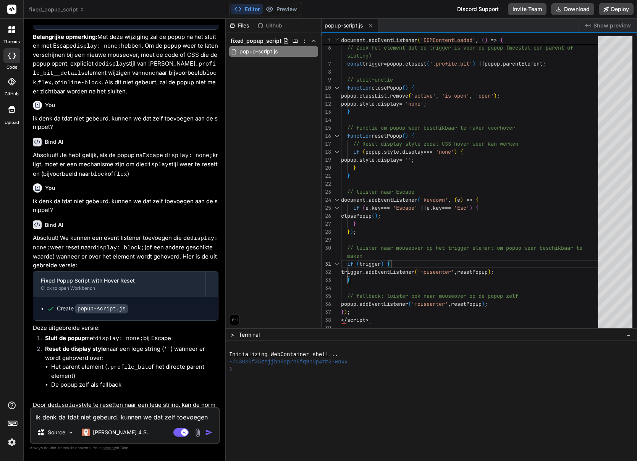
scroll to position [903, 0]
click at [96, 413] on textarea "ik denk da tdat niet gebeurd. kunnen we dat zelf toevoegen aan de snippet?" at bounding box center [125, 415] width 188 height 14
type textarea "x"
type textarea "m"
type textarea "x"
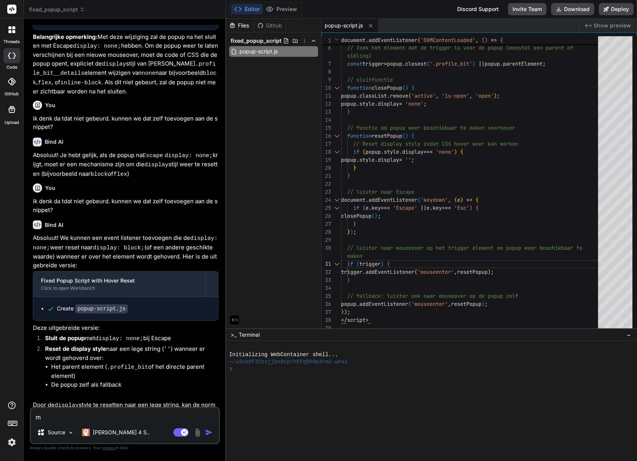
type textarea "mo"
type textarea "x"
type textarea "moe"
type textarea "x"
type textarea "moet"
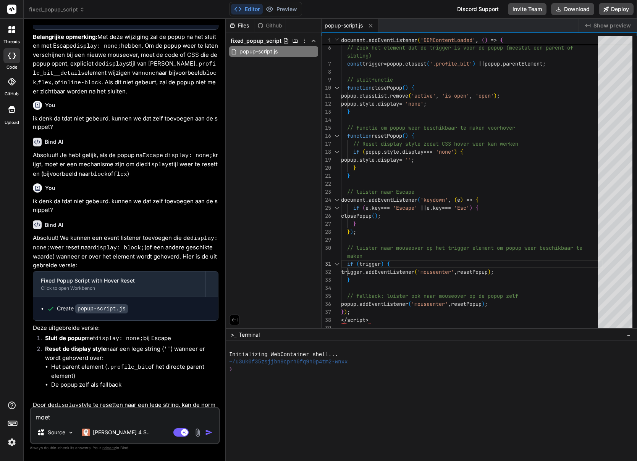
type textarea "x"
type textarea "moet"
type textarea "x"
type textarea "moet g"
type textarea "x"
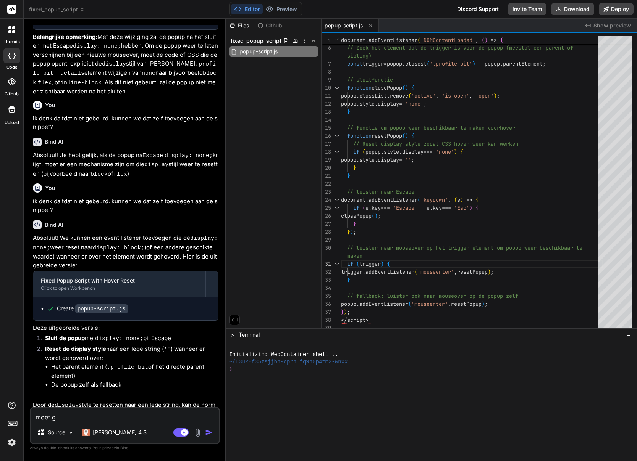
type textarea "moet ge"
type textarea "x"
type textarea "moet gee"
type textarea "x"
type textarea "moet gee"
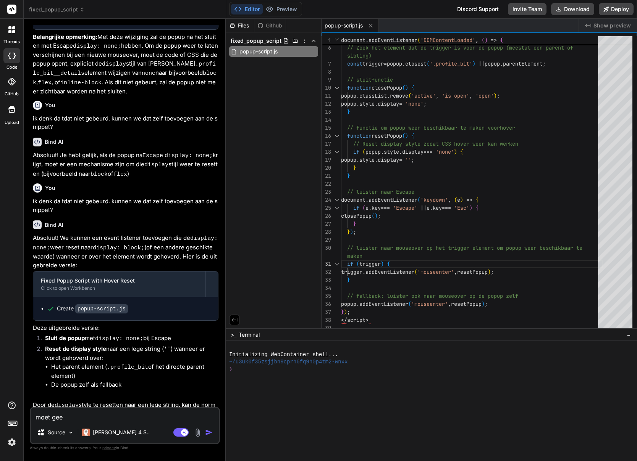
type textarea "x"
type textarea "moet gee r"
type textarea "x"
type textarea "moet gee"
type textarea "x"
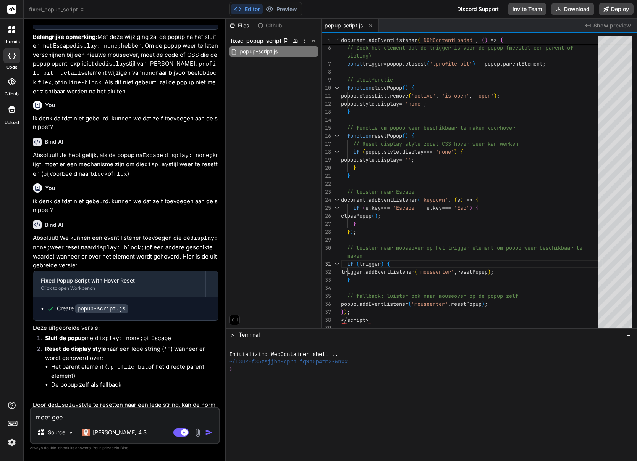
type textarea "moet gee"
type textarea "x"
type textarea "moet geen"
type textarea "x"
type textarea "moet geen"
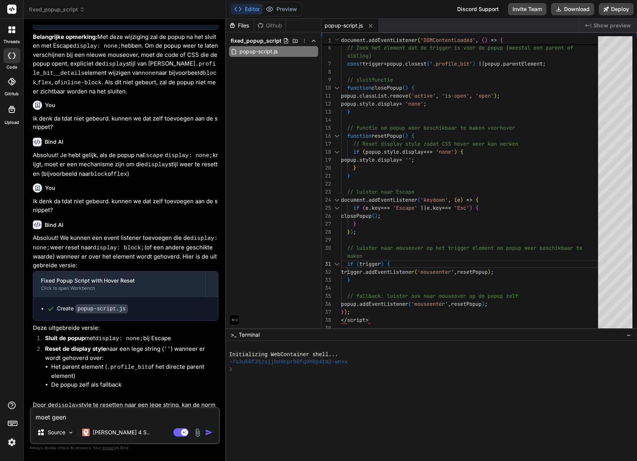
type textarea "x"
type textarea "moet geen r"
type textarea "x"
type textarea "moet geen re"
type textarea "x"
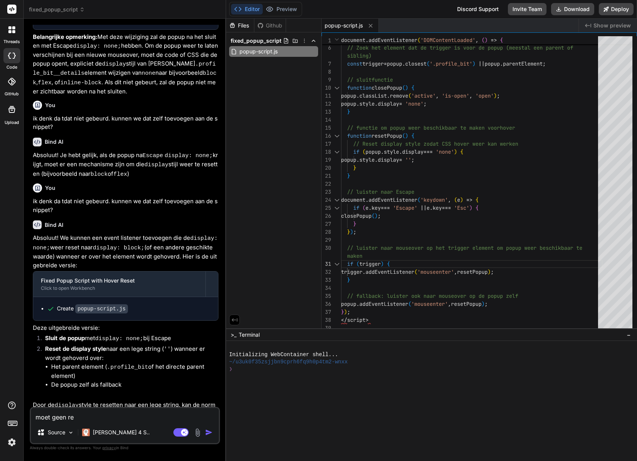
type textarea "moet geen res"
type textarea "x"
type textarea "moet geen rese"
type textarea "x"
type textarea "moet geen reset"
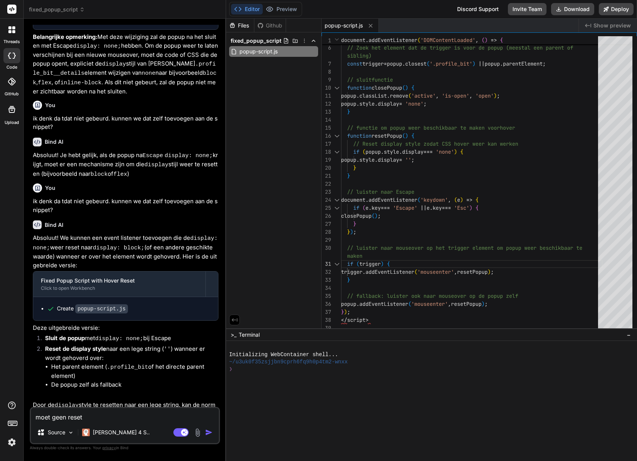
type textarea "x"
type textarea "moet geen reset"
type textarea "x"
type textarea "moet geen reset p"
type textarea "x"
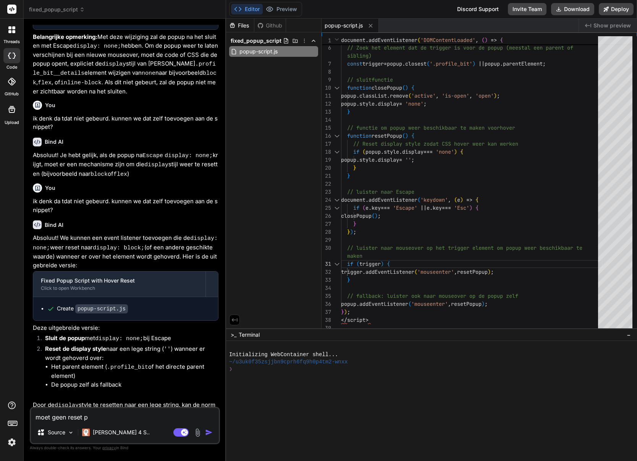
type textarea "moet geen reset po"
type textarea "x"
type textarea "moet geen reset pop"
type textarea "x"
type textarea "moet geen reset popu"
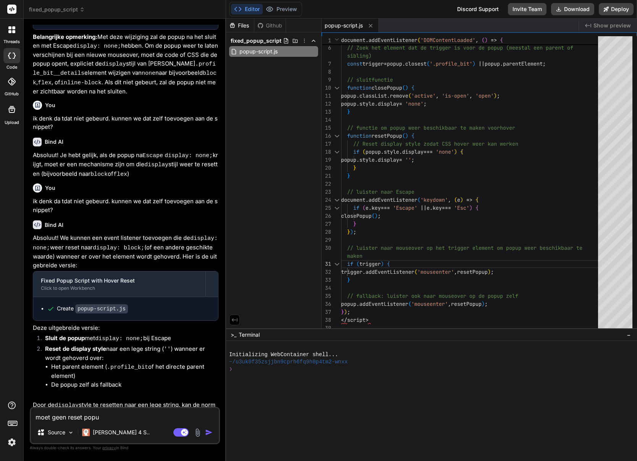
type textarea "x"
type textarea "moet geen reset popup"
type textarea "x"
type textarea "moet geen reset popup"
type textarea "x"
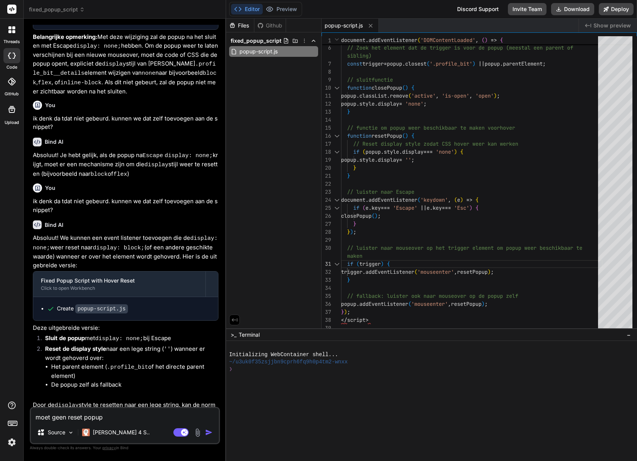
type textarea "moet geen reset popup w"
type textarea "x"
type textarea "moet geen reset popup wo"
type textarea "x"
type textarea "moet geen reset popup wor"
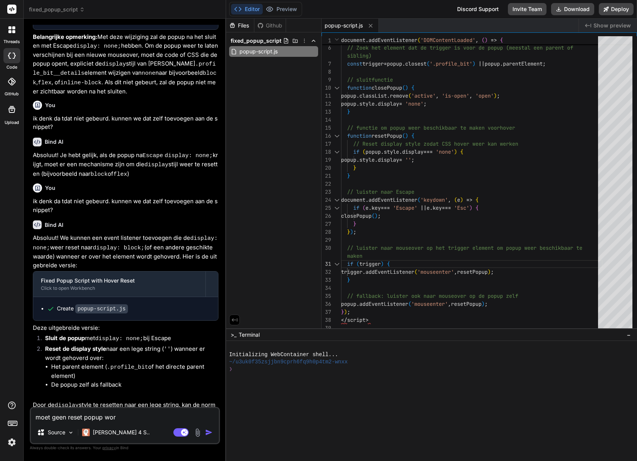
type textarea "x"
type textarea "moet geen reset popup word"
type textarea "x"
type textarea "moet geen reset popup worde"
type textarea "x"
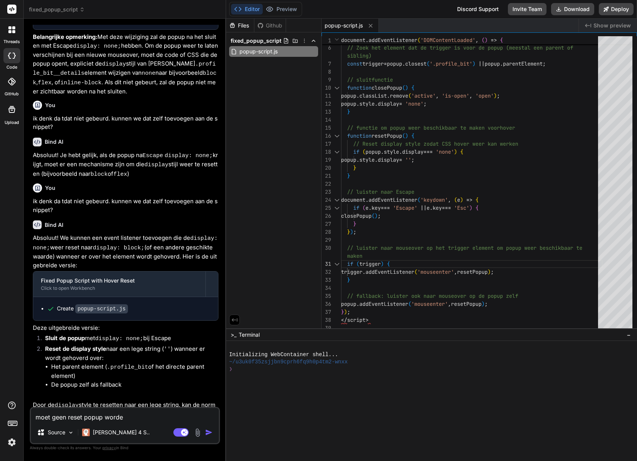
type textarea "moet geen reset popup worden"
type textarea "x"
type textarea "moet geen reset popup worden"
type textarea "x"
type textarea "moet geen reset popup worden m"
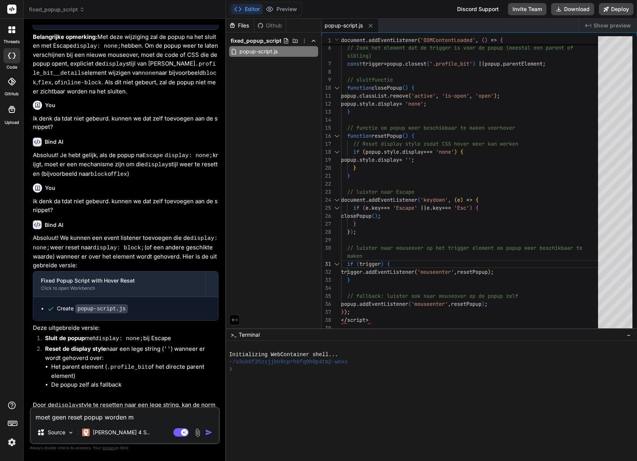
type textarea "x"
type textarea "moet geen reset popup worden ma"
type textarea "x"
type textarea "moet geen reset popup worden maa"
type textarea "x"
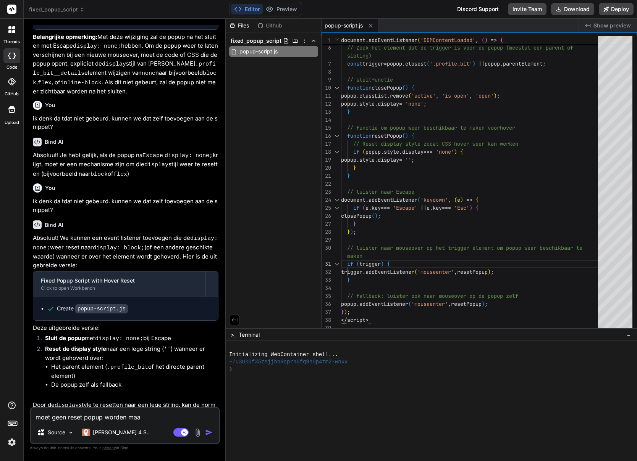
type textarea "moet geen reset popup worden maar"
type textarea "x"
type textarea "moet geen reset popup worden maar"
type textarea "x"
type textarea "moet geen reset popup worden maar g"
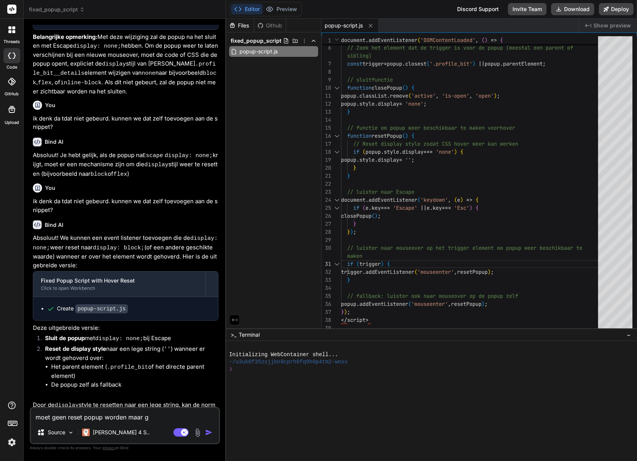
type textarea "x"
type textarea "moet geen reset popup worden maar ge"
type textarea "x"
type textarea "moet geen reset popup worden maar gew"
type textarea "x"
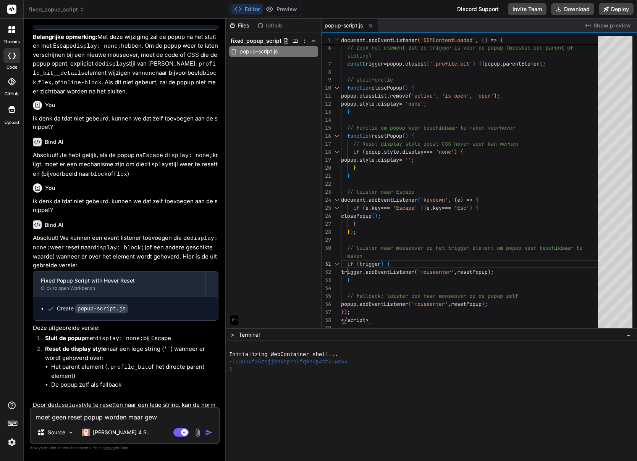
type textarea "moet geen reset popup worden maar gewo"
type textarea "x"
type textarea "moet geen reset popup worden maar gewoo"
type textarea "x"
type textarea "moet geen reset popup worden maar gewoon"
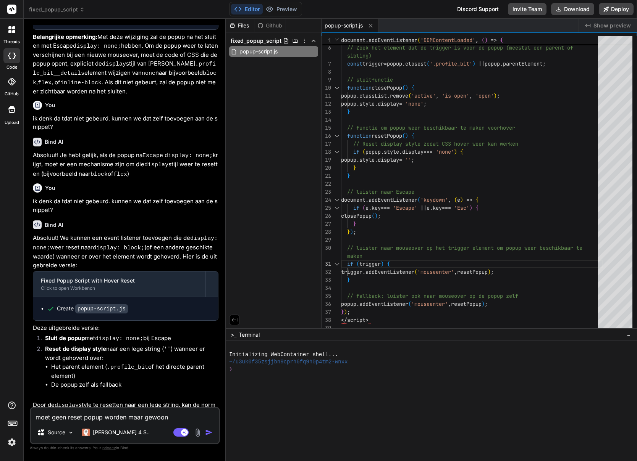
type textarea "x"
type textarea "moet geen reset popup worden maar gewoon"
type textarea "x"
type textarea "moet geen reset popup worden maar gewoon w"
type textarea "x"
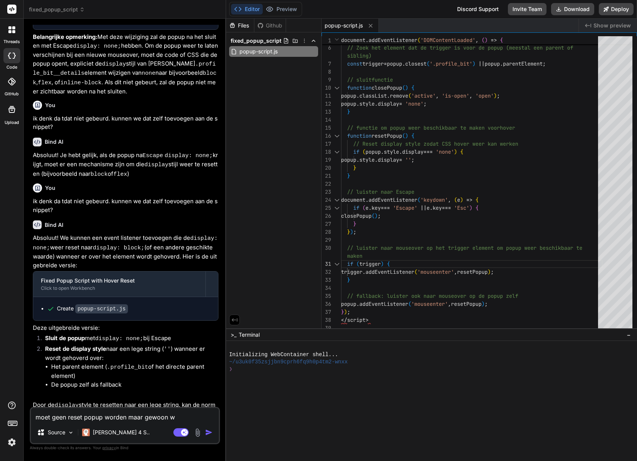
type textarea "moet geen reset popup worden maar gewoon we"
type textarea "x"
type textarea "moet geen reset popup worden maar gewoon wee"
type textarea "x"
type textarea "moet geen reset popup worden maar gewoon weer"
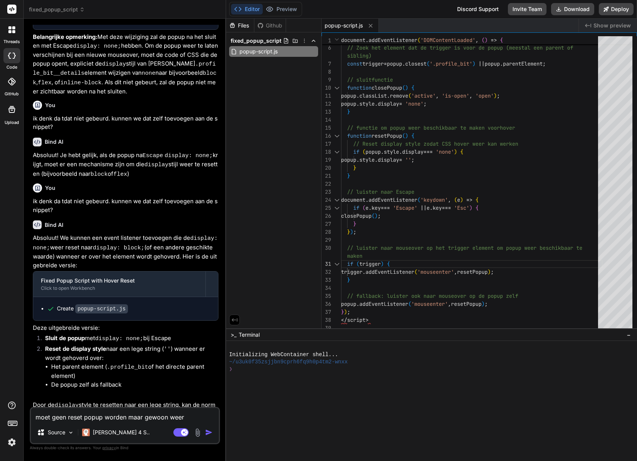
type textarea "x"
type textarea "moet geen reset popup worden maar gewoon weer"
type textarea "x"
type textarea "moet geen reset popup worden maar gewoon weer d"
type textarea "x"
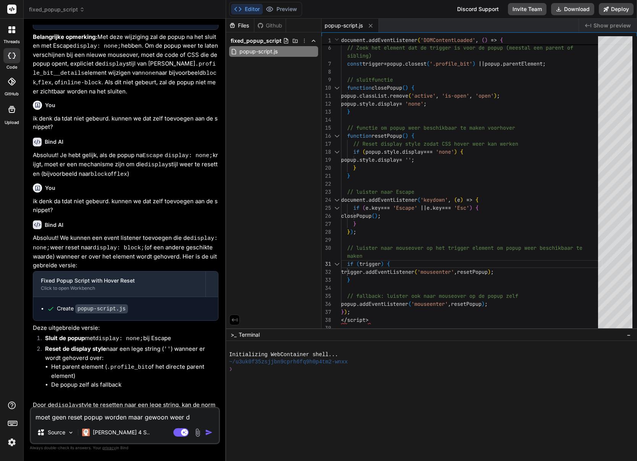
type textarea "moet geen reset popup worden maar gewoon weer dd"
type textarea "x"
type textarea "moet geen reset popup worden maar gewoon weer ddi"
type textarea "x"
type textarea "moet geen reset popup worden maar gewoon weer ddis"
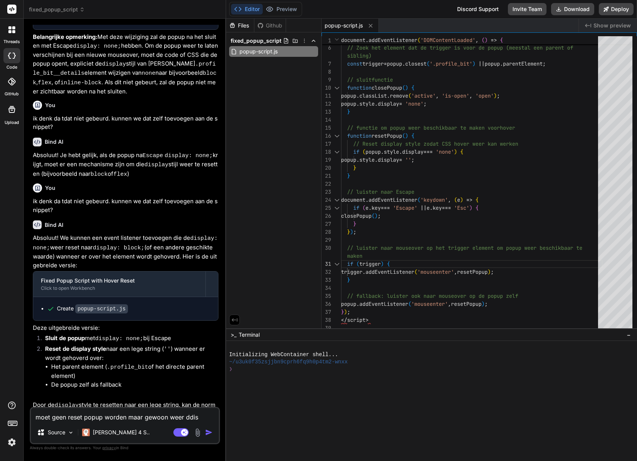
type textarea "x"
type textarea "moet geen reset popup worden maar gewoon weer ddisp"
type textarea "x"
type textarea "moet geen reset popup worden maar gewoon weer ddispl"
type textarea "x"
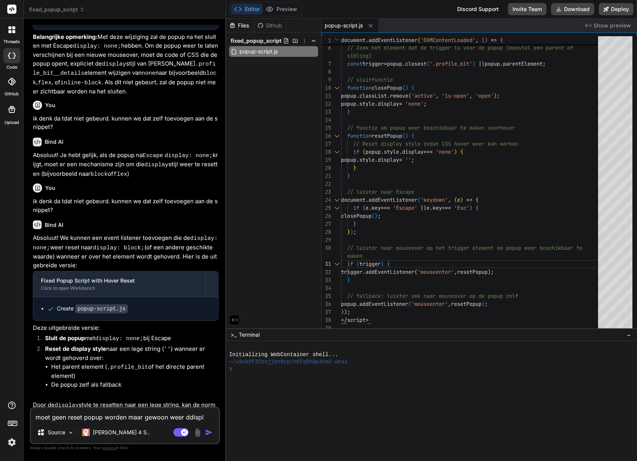
type textarea "moet geen reset popup worden maar gewoon weer ddispla"
type textarea "x"
type textarea "moet geen reset popup worden maar gewoon weer ddisplay"
type textarea "x"
type textarea "moet geen reset popup worden maar gewoon weer ddisplay"
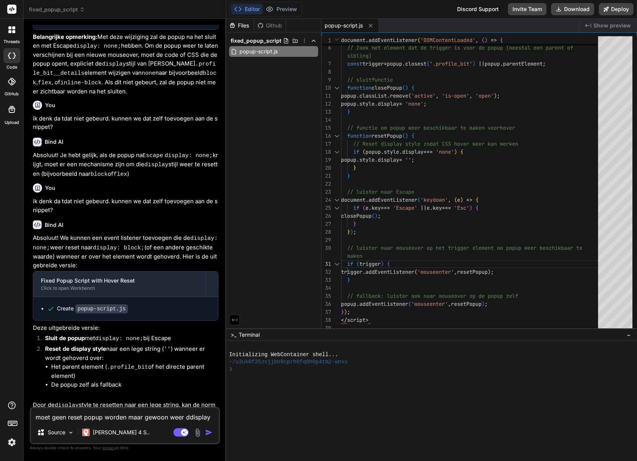
type textarea "x"
type textarea "moet geen reset popup worden maar gewoon weer ddisplay b"
type textarea "x"
type textarea "moet geen reset popup worden maar gewoon weer ddisplay bl"
type textarea "x"
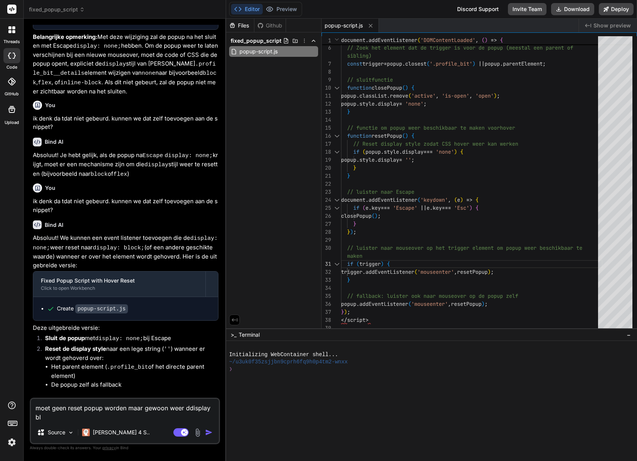
type textarea "moet geen reset popup worden maar gewoon weer ddisplay blo"
type textarea "x"
type textarea "moet geen reset popup worden maar gewoon weer ddisplay bloc"
type textarea "x"
type textarea "moet geen reset popup worden maar gewoon weer ddisplay block"
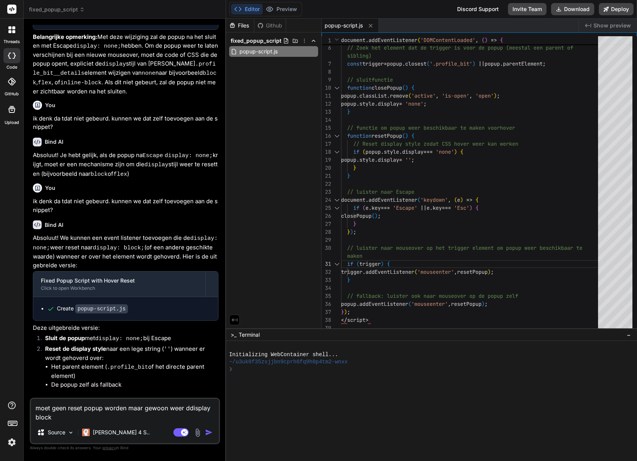
type textarea "x"
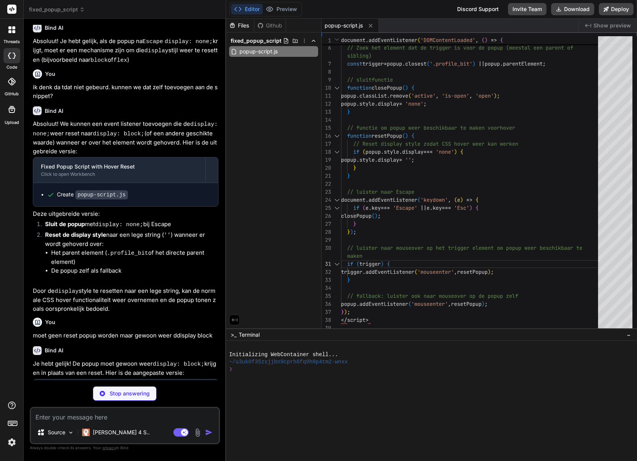
scroll to position [1043, 0]
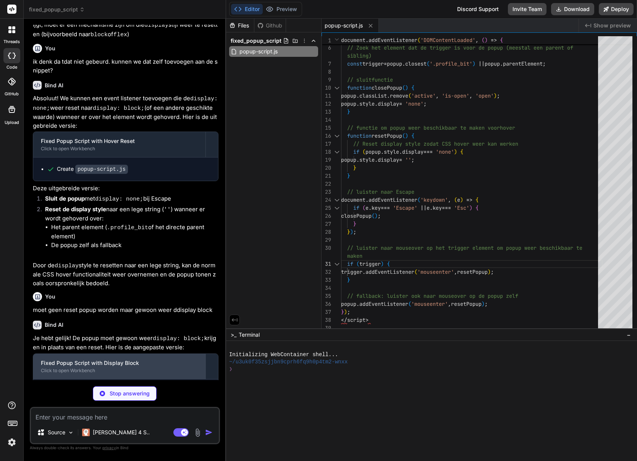
type textarea "x"
type textarea "maken if (trigger) { trigger.addEventListener('mouseenter', showPopup); } // fa…"
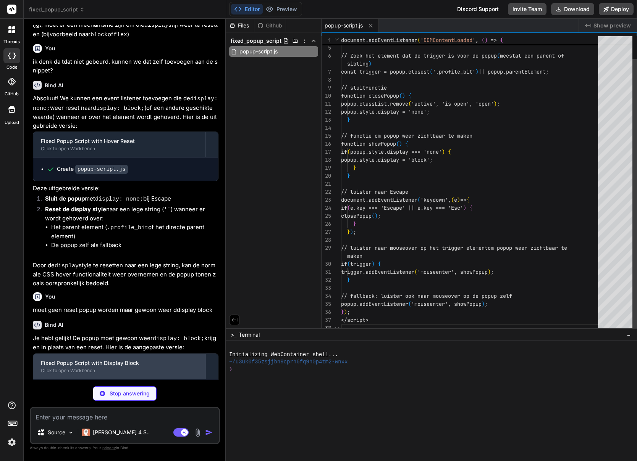
scroll to position [72, 0]
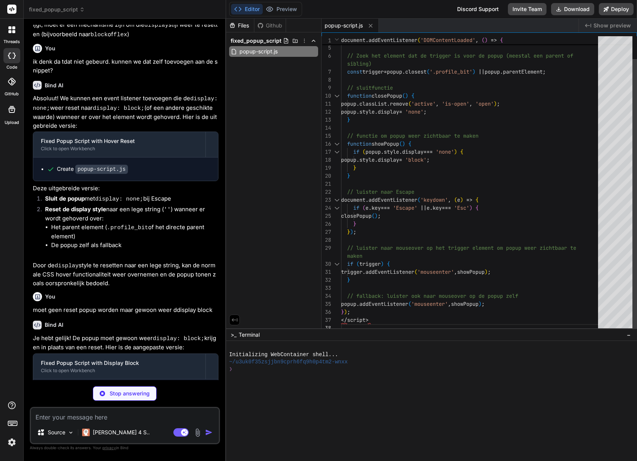
click at [448, 256] on div "// Zoek het element dat de trigger is voor de popu p (meestal een parent of con…" at bounding box center [471, 172] width 261 height 321
type textarea "x"
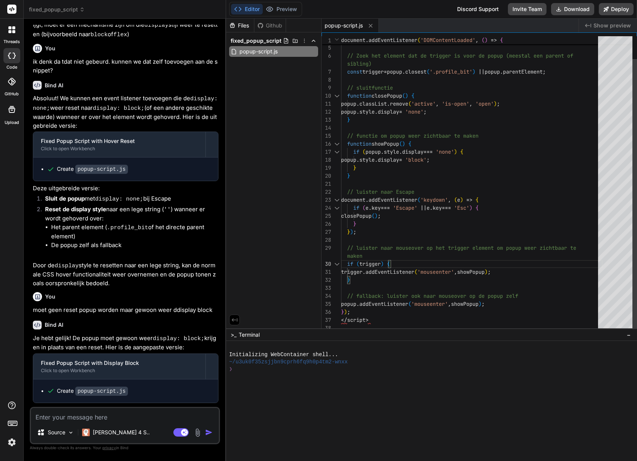
type textarea "document.addEventListener('DOMContentLoaded', () => { const popup = document.qu…"
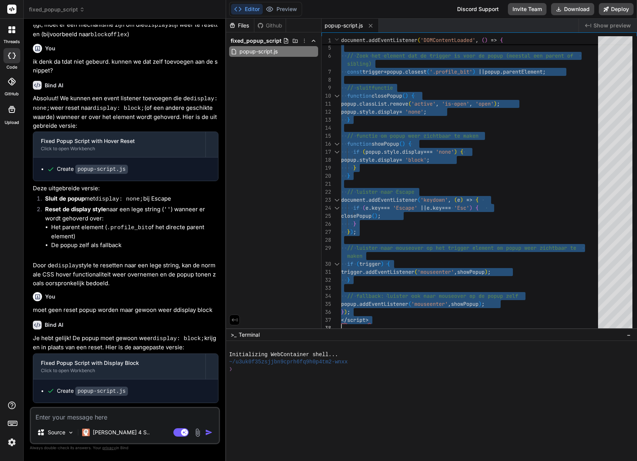
click at [66, 416] on textarea at bounding box center [125, 415] width 188 height 14
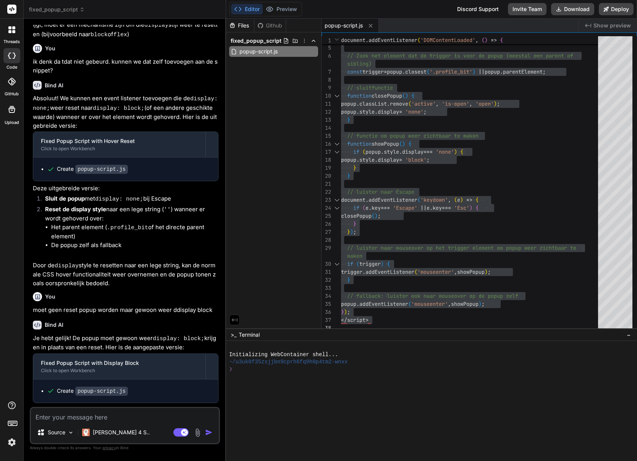
type textarea "x"
type textarea "s"
type textarea "x"
type textarea "su"
type textarea "x"
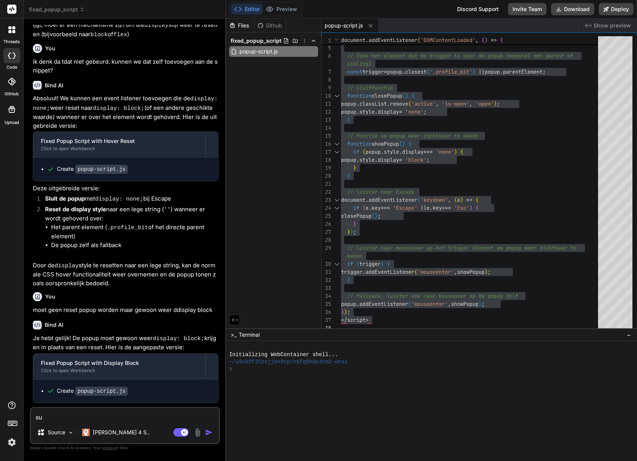
type textarea "sup"
type textarea "x"
type textarea "supe"
type textarea "x"
type textarea "super"
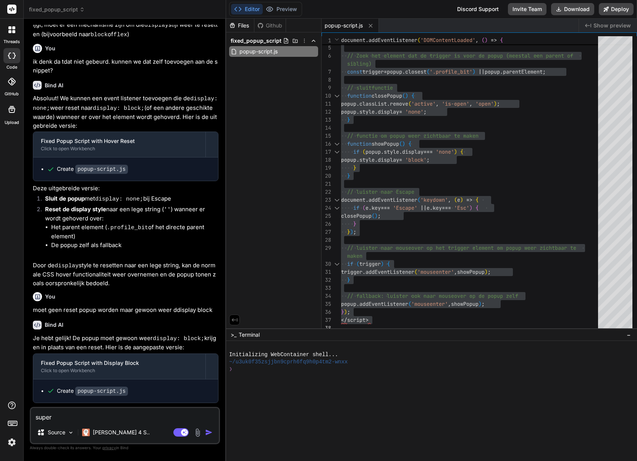
type textarea "x"
type textarea "super!"
type textarea "x"
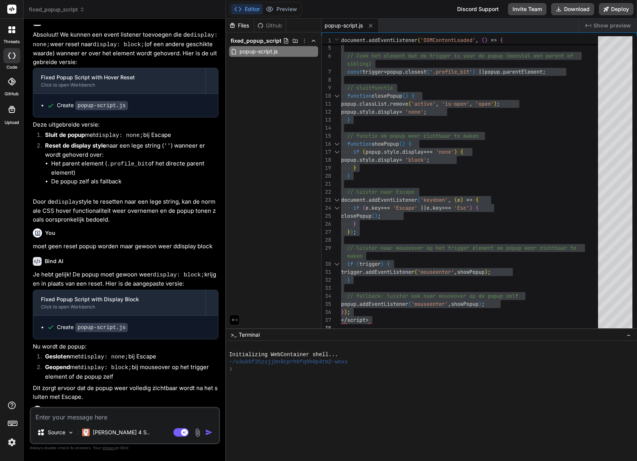
scroll to position [1158, 0]
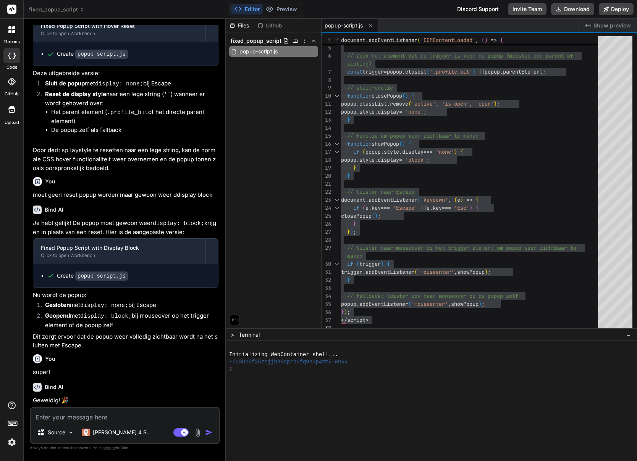
type textarea "x"
